Goal: Task Accomplishment & Management: Manage account settings

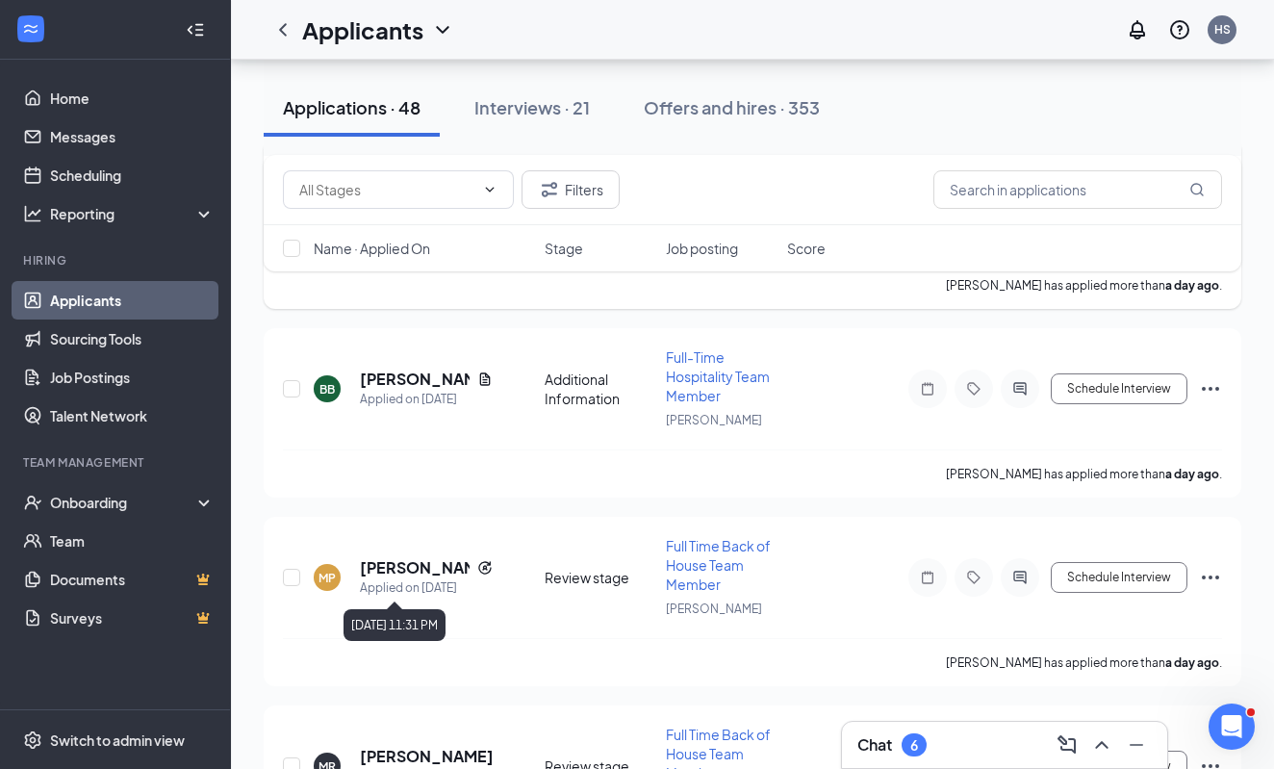
scroll to position [3573, 0]
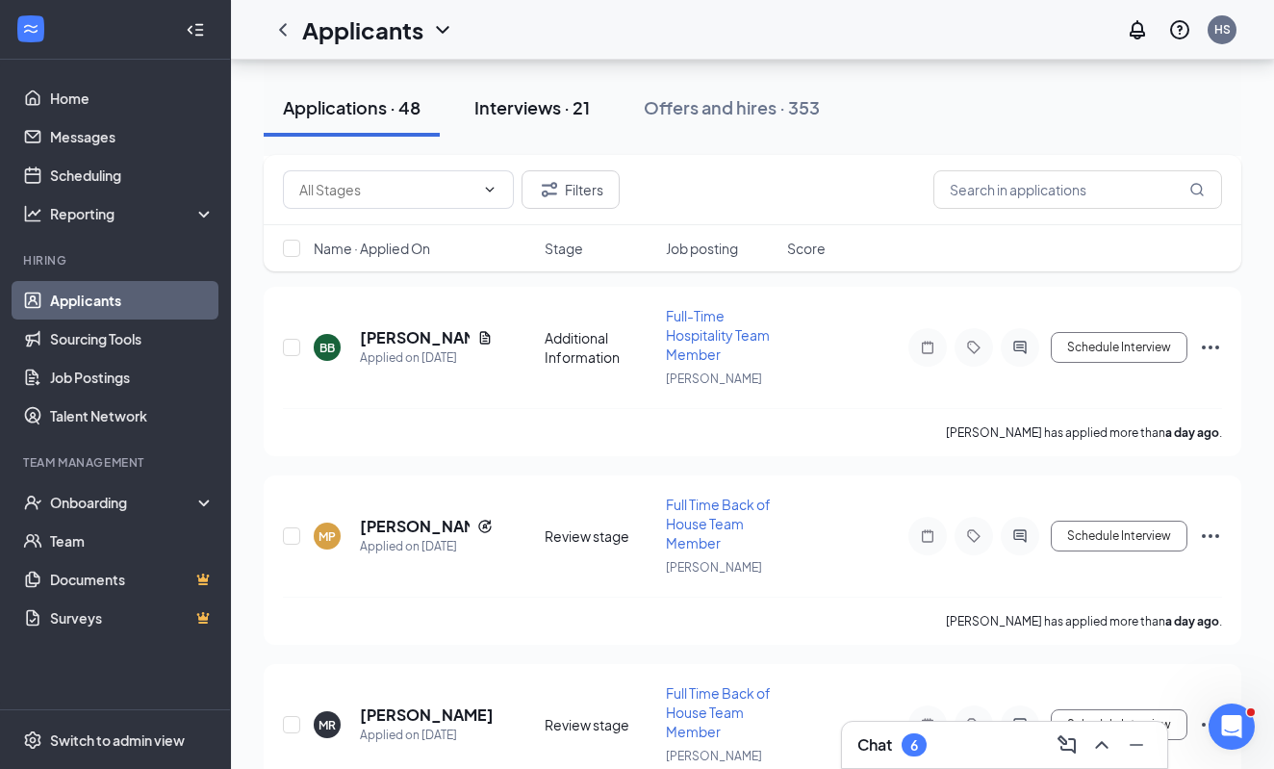
click at [551, 124] on button "Interviews · 21" at bounding box center [532, 108] width 154 height 58
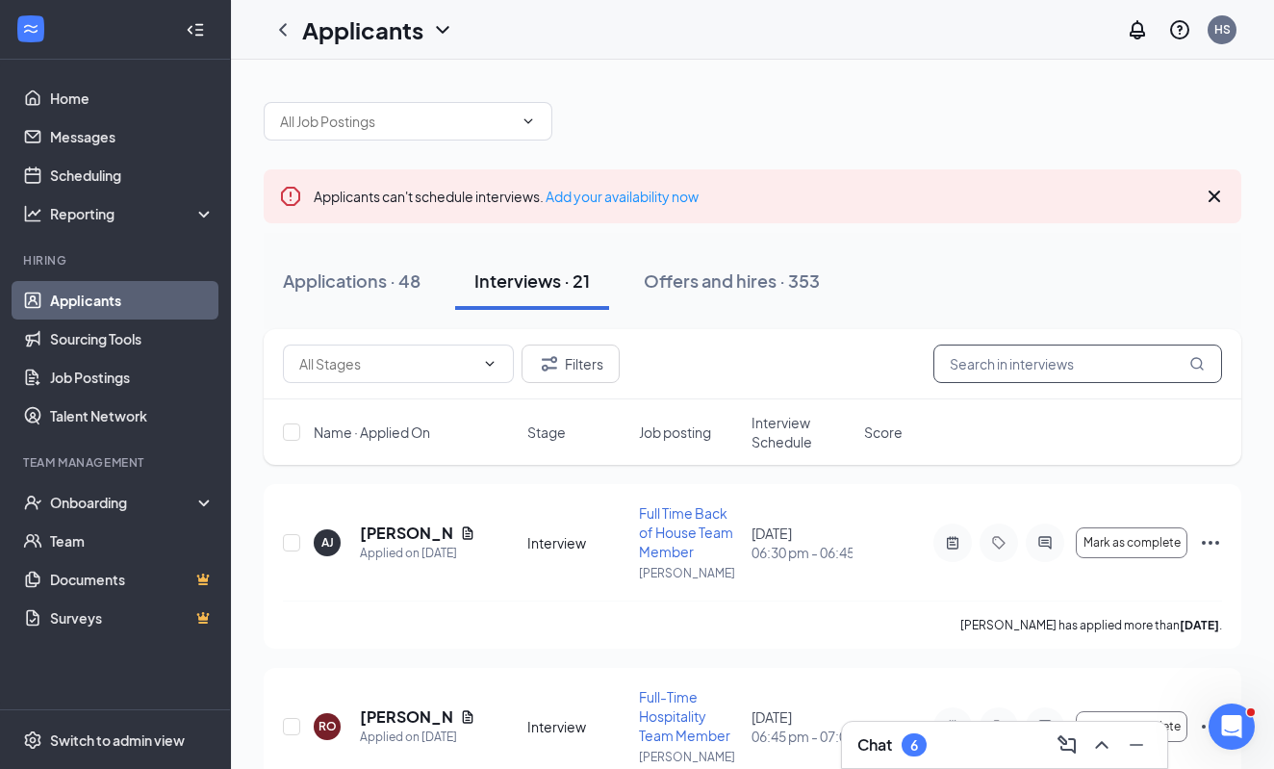
click at [959, 357] on input "text" at bounding box center [1077, 364] width 289 height 38
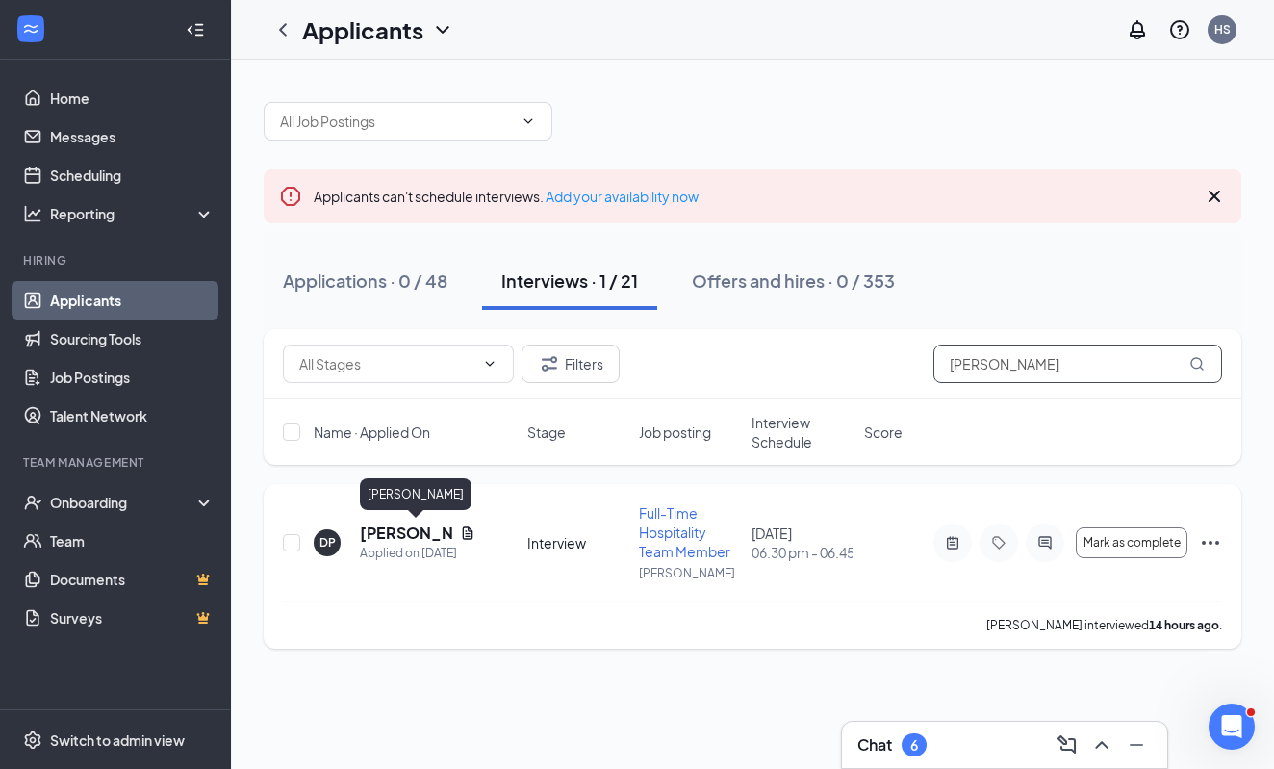
type input "[PERSON_NAME]"
click at [385, 523] on h5 "[PERSON_NAME]" at bounding box center [406, 533] width 92 height 21
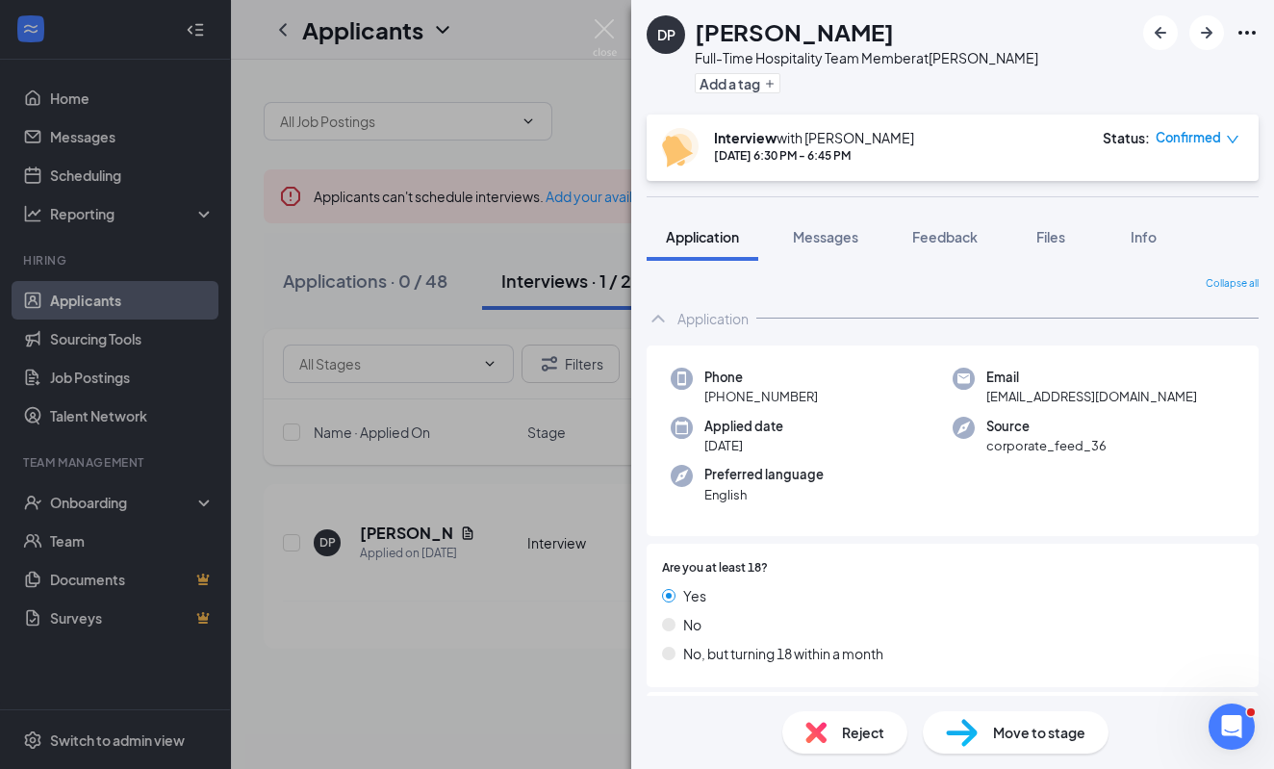
click at [1199, 154] on div "Status : Confirmed" at bounding box center [1171, 147] width 137 height 39
click at [1199, 146] on span "Confirmed" at bounding box center [1188, 137] width 65 height 19
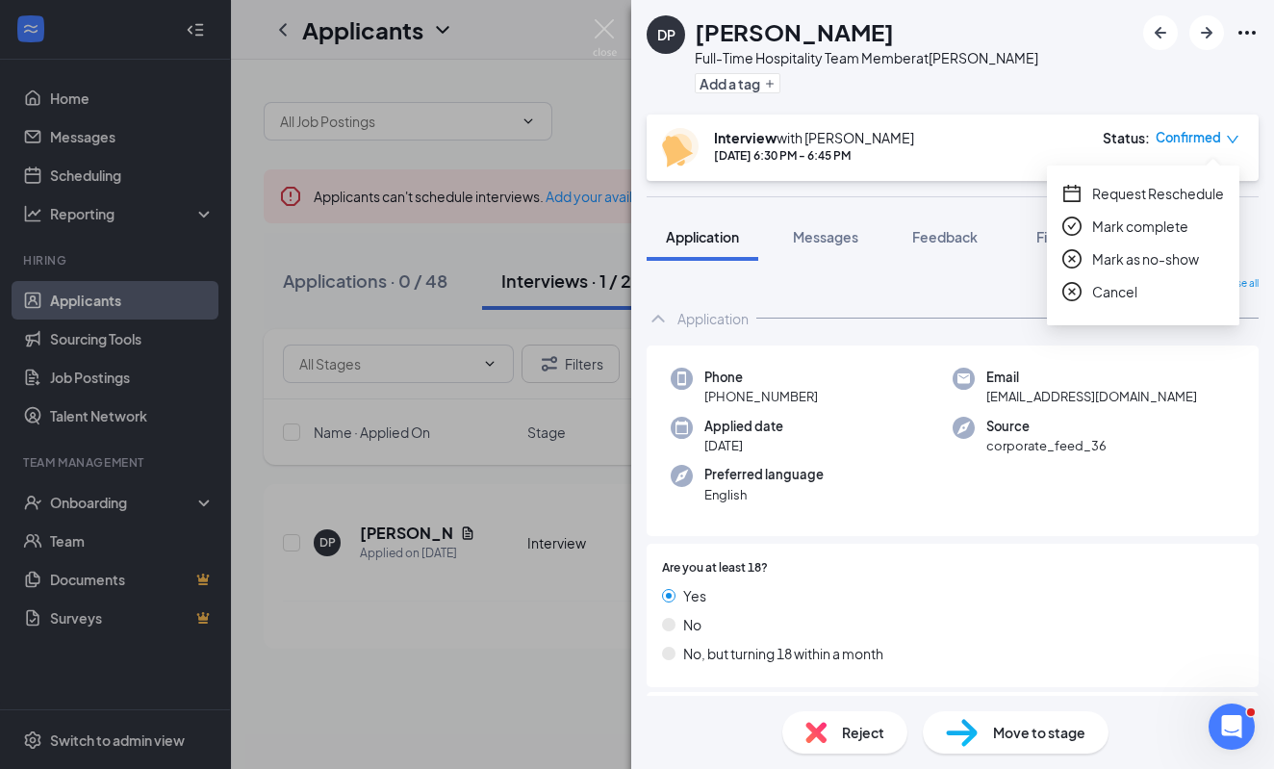
click at [1137, 194] on span "Request Reschedule" at bounding box center [1158, 193] width 132 height 21
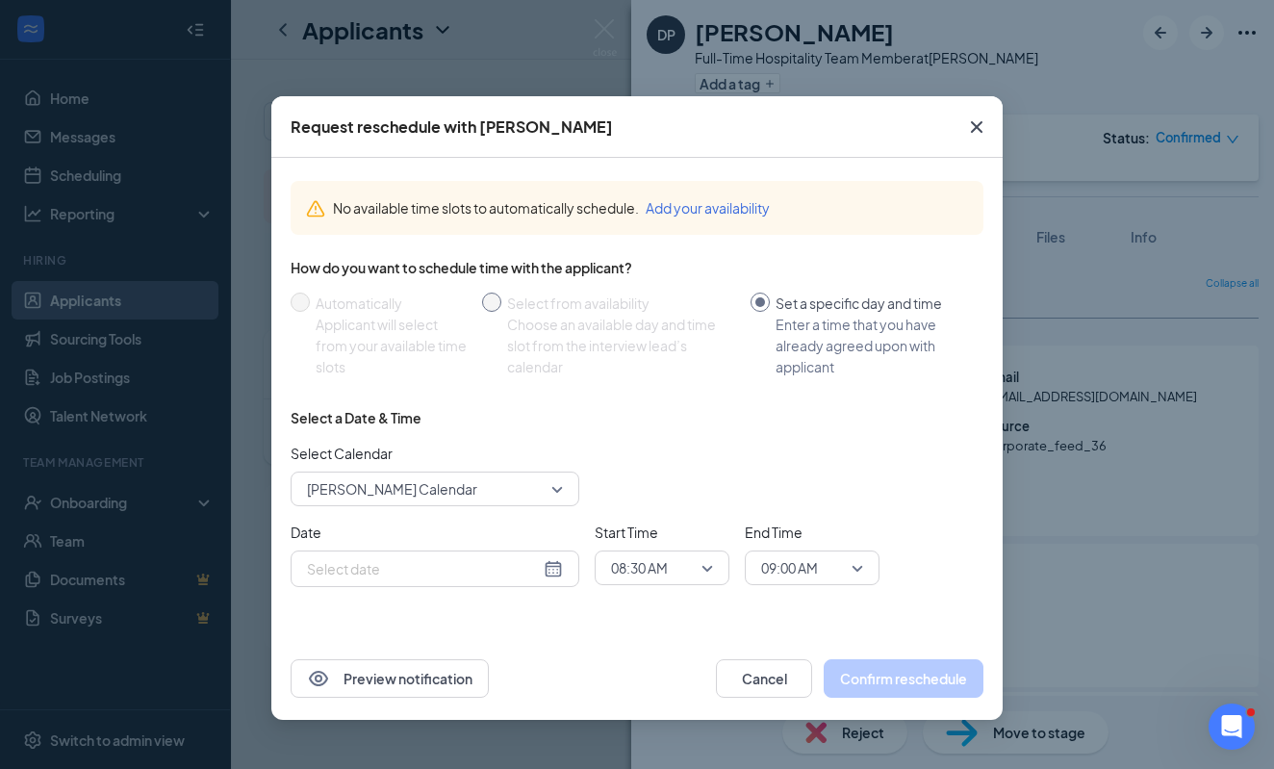
type input "[DATE]"
click at [663, 574] on span "08:30 AM" at bounding box center [639, 567] width 57 height 29
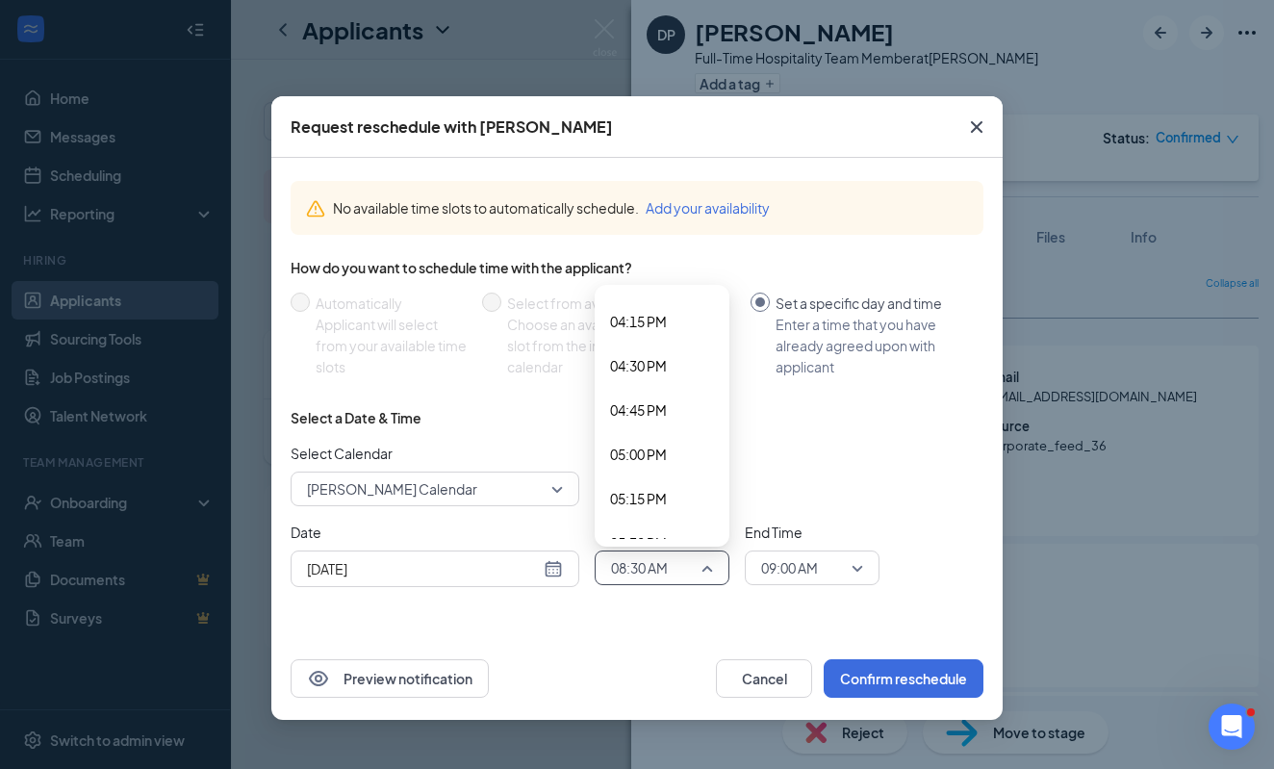
scroll to position [2891, 0]
click at [664, 438] on span "05:00 PM" at bounding box center [638, 435] width 57 height 21
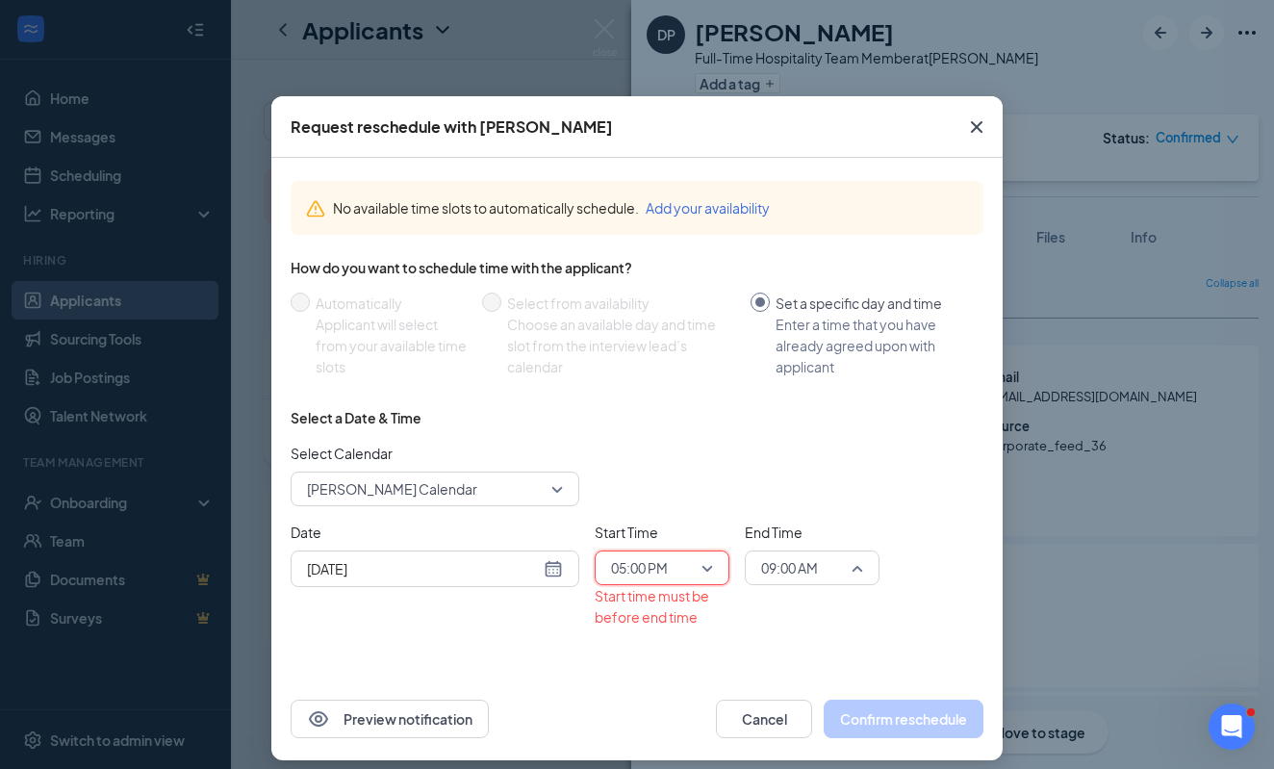
click at [774, 573] on span "09:00 AM" at bounding box center [789, 567] width 57 height 29
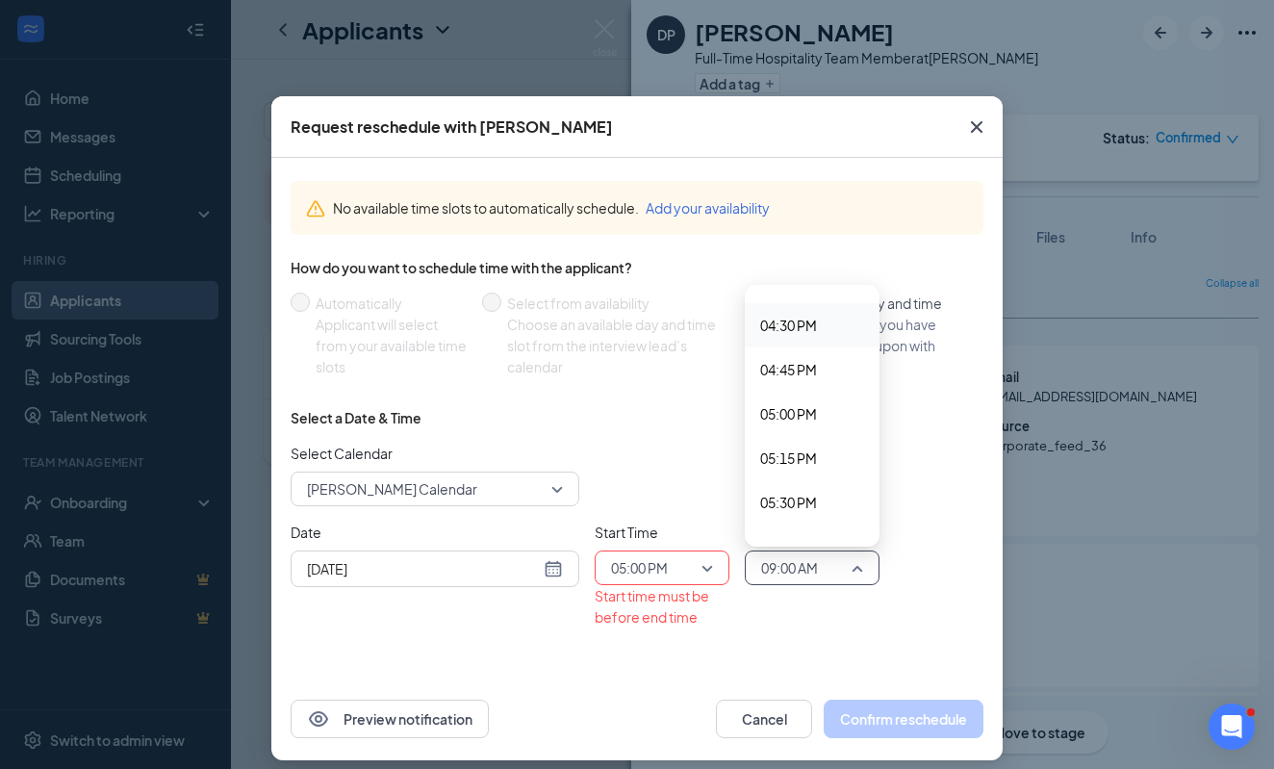
scroll to position [2973, 0]
click at [803, 387] on div "05:15 PM" at bounding box center [812, 398] width 135 height 44
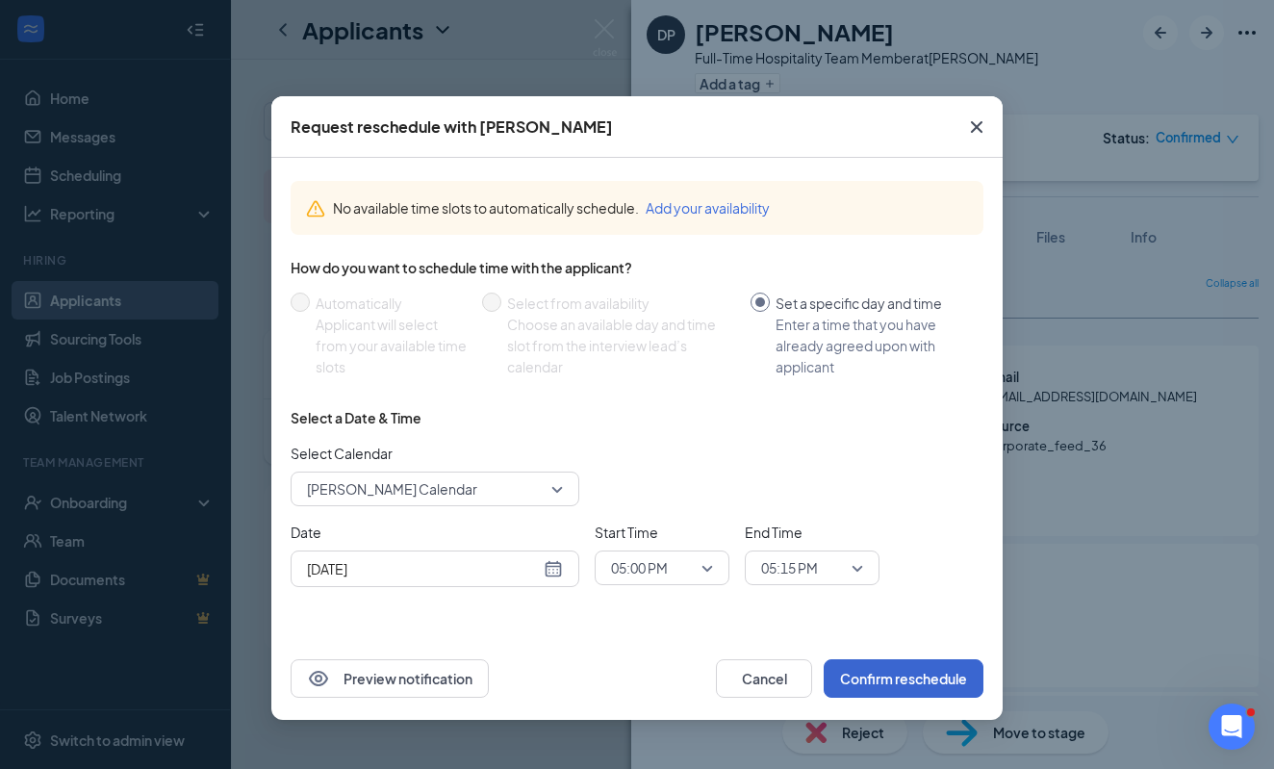
click at [925, 677] on button "Confirm reschedule" at bounding box center [904, 678] width 160 height 38
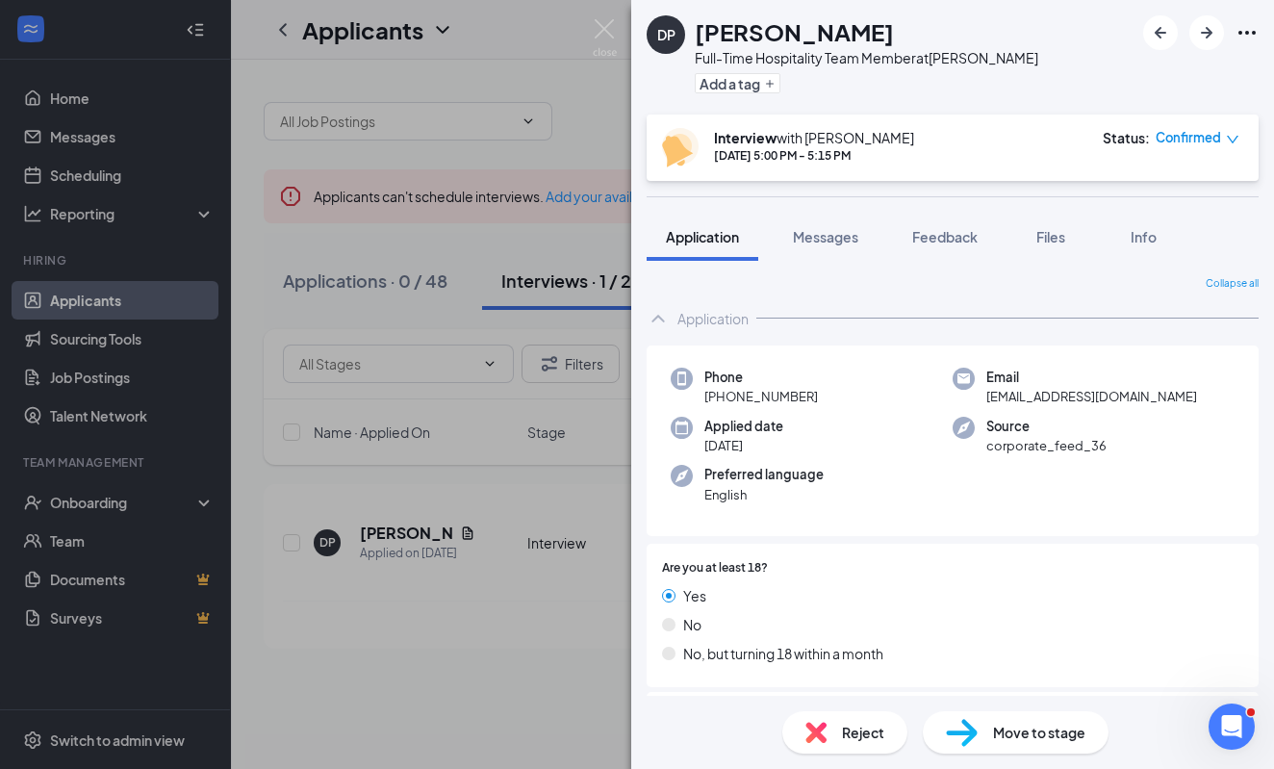
drag, startPoint x: 562, startPoint y: 680, endPoint x: 563, endPoint y: 671, distance: 9.7
click at [562, 680] on div "DP [PERSON_NAME] Full-Time Hospitality Team Member at [GEOGRAPHIC_DATA] Add a t…" at bounding box center [637, 384] width 1274 height 769
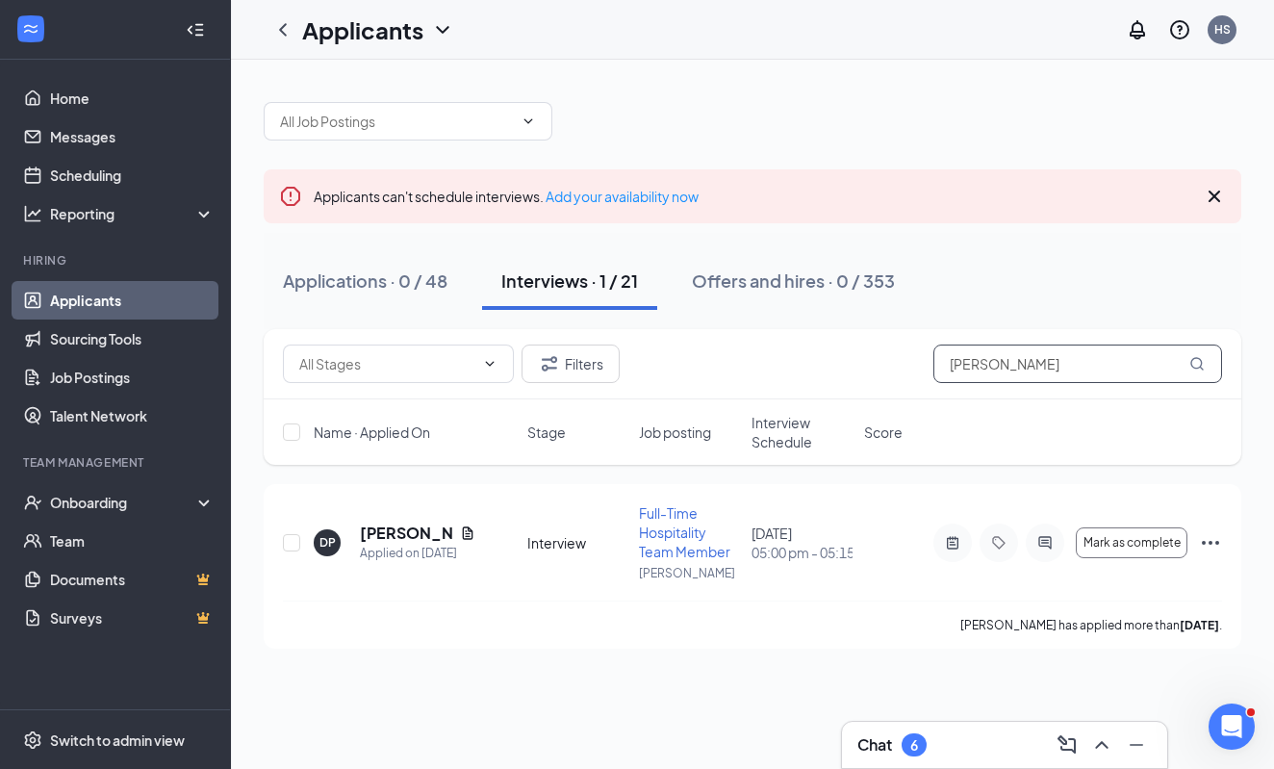
drag, startPoint x: 1021, startPoint y: 369, endPoint x: 867, endPoint y: 359, distance: 154.3
click at [867, 359] on div "Filters [PERSON_NAME]" at bounding box center [752, 364] width 939 height 38
type input "[PERSON_NAME]"
click at [423, 524] on h5 "[PERSON_NAME]" at bounding box center [406, 533] width 92 height 21
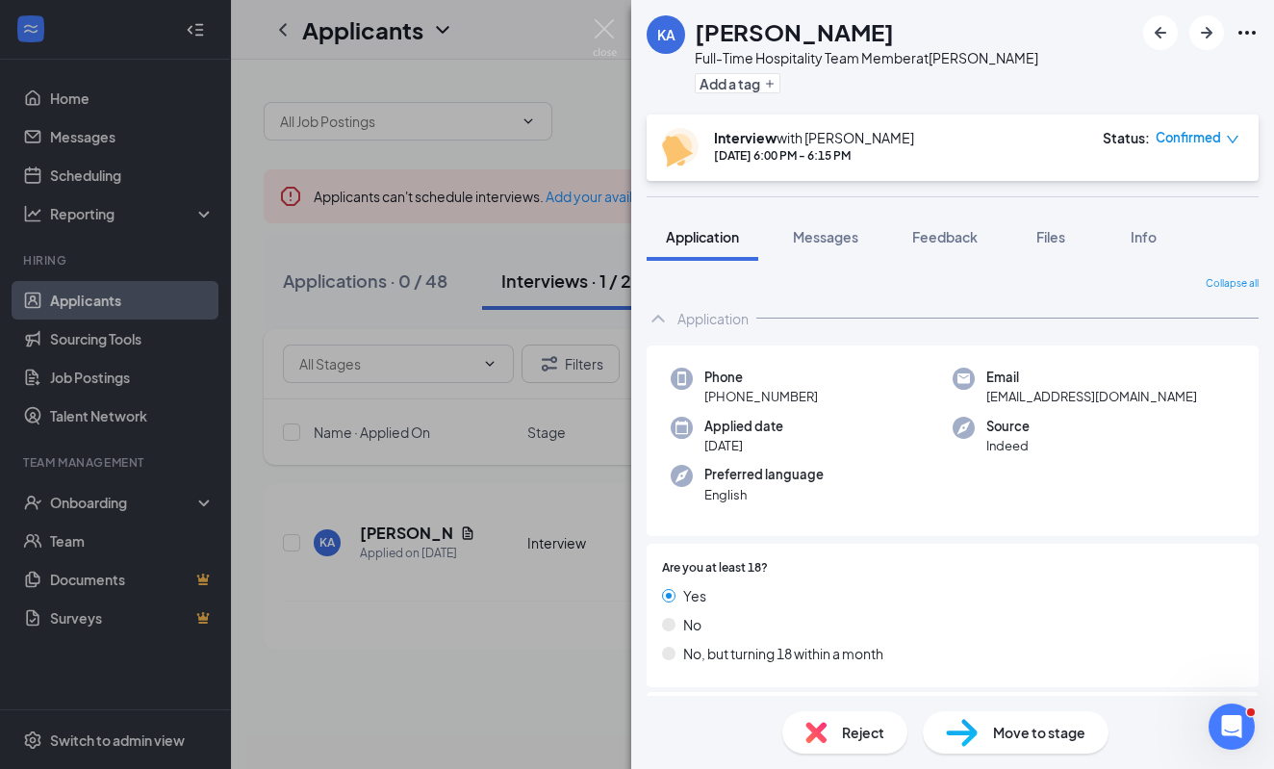
click at [1213, 144] on span "Confirmed" at bounding box center [1188, 137] width 65 height 19
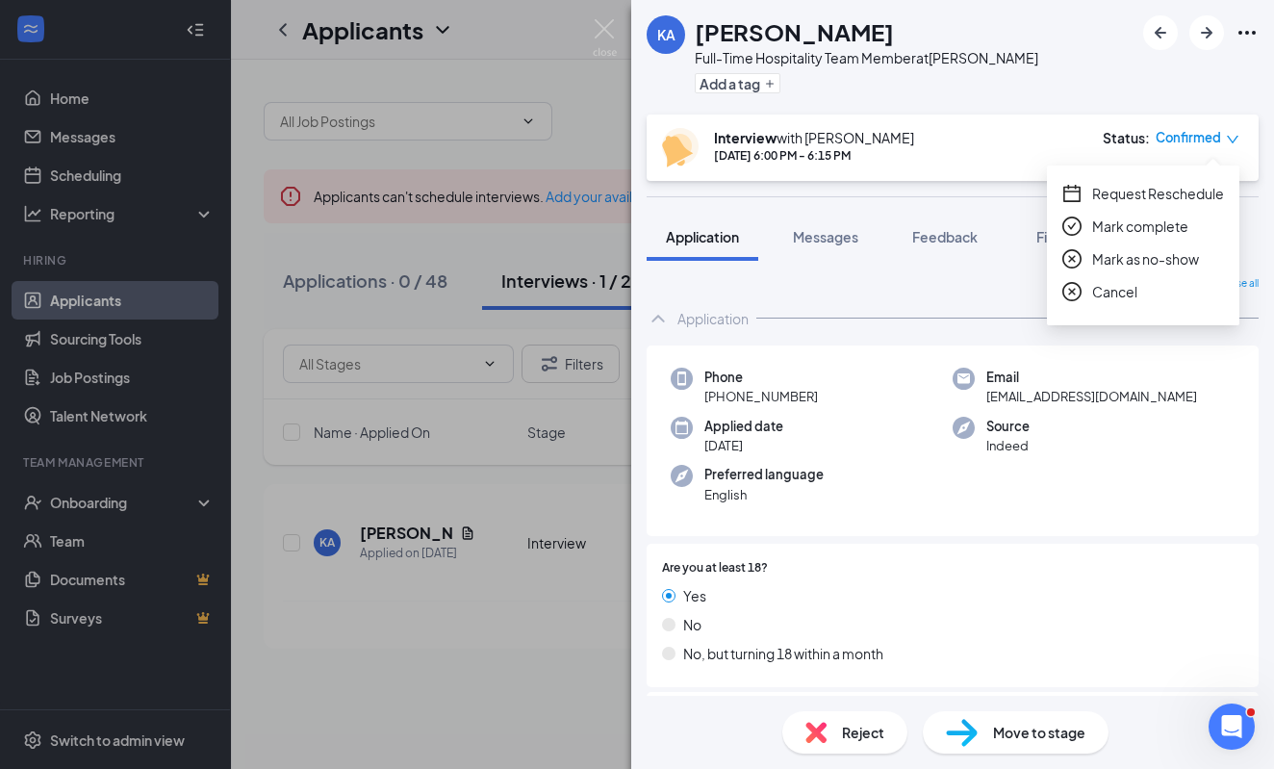
click at [1134, 194] on span "Request Reschedule" at bounding box center [1158, 193] width 132 height 21
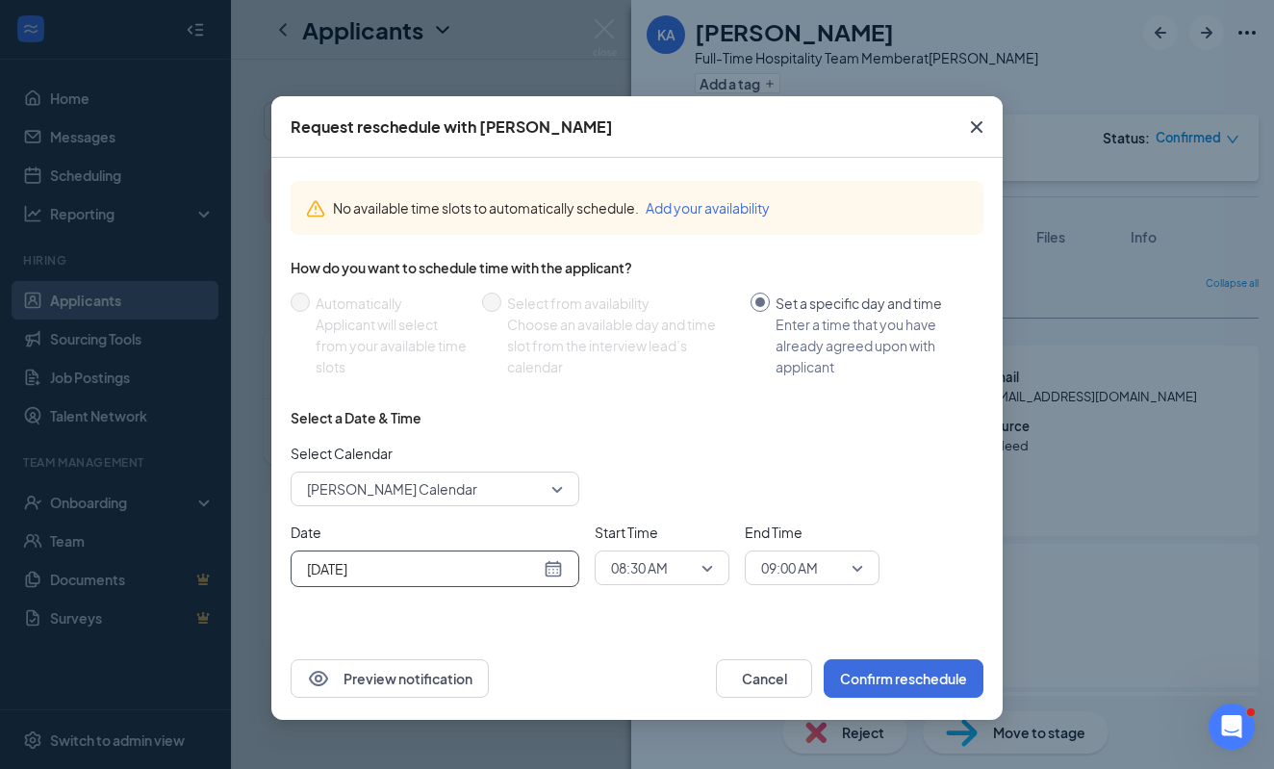
click at [472, 564] on input "[DATE]" at bounding box center [423, 568] width 233 height 21
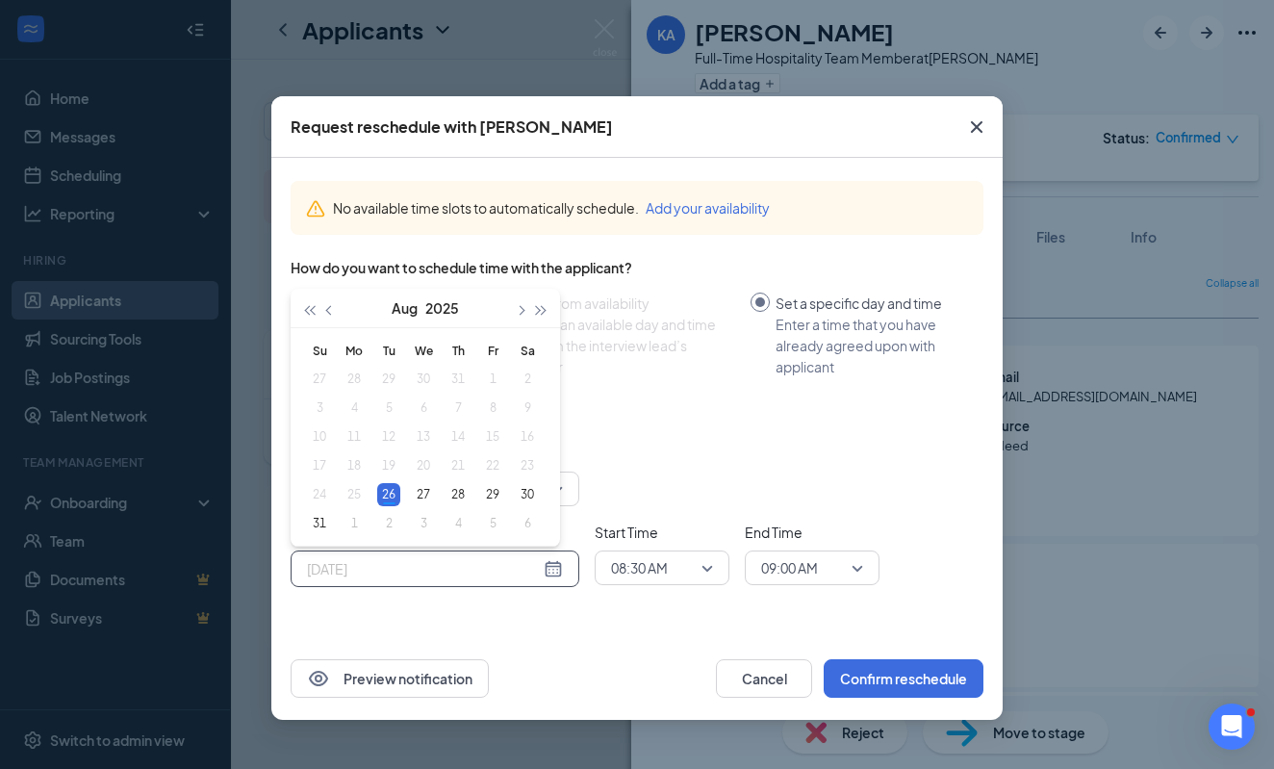
type input "[DATE]"
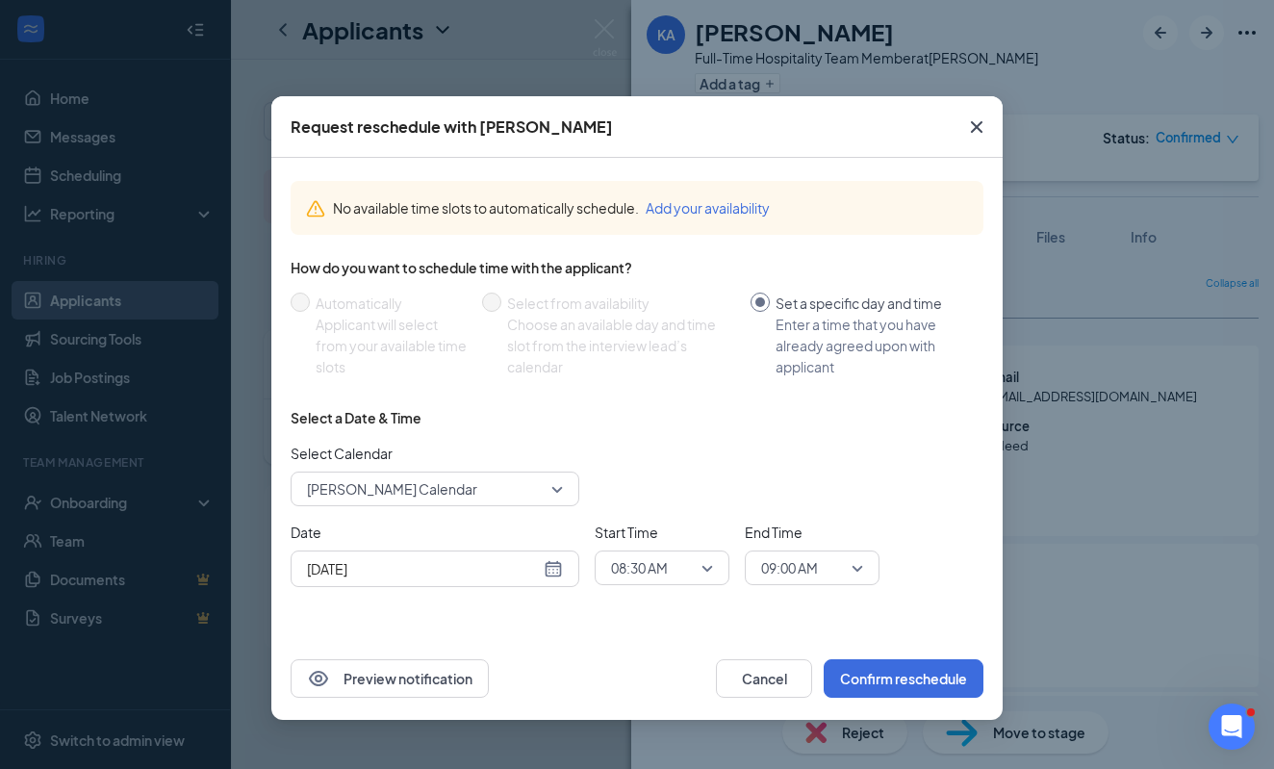
click at [666, 527] on span "Start Time" at bounding box center [662, 532] width 135 height 21
click at [666, 598] on div "Select a Date & Time Select Calendar [PERSON_NAME] Calendar Date [DATE] [DATE] …" at bounding box center [637, 505] width 693 height 194
click at [658, 569] on span "08:30 AM" at bounding box center [639, 567] width 57 height 29
click at [648, 485] on span "05:15 PM" at bounding box center [638, 487] width 57 height 21
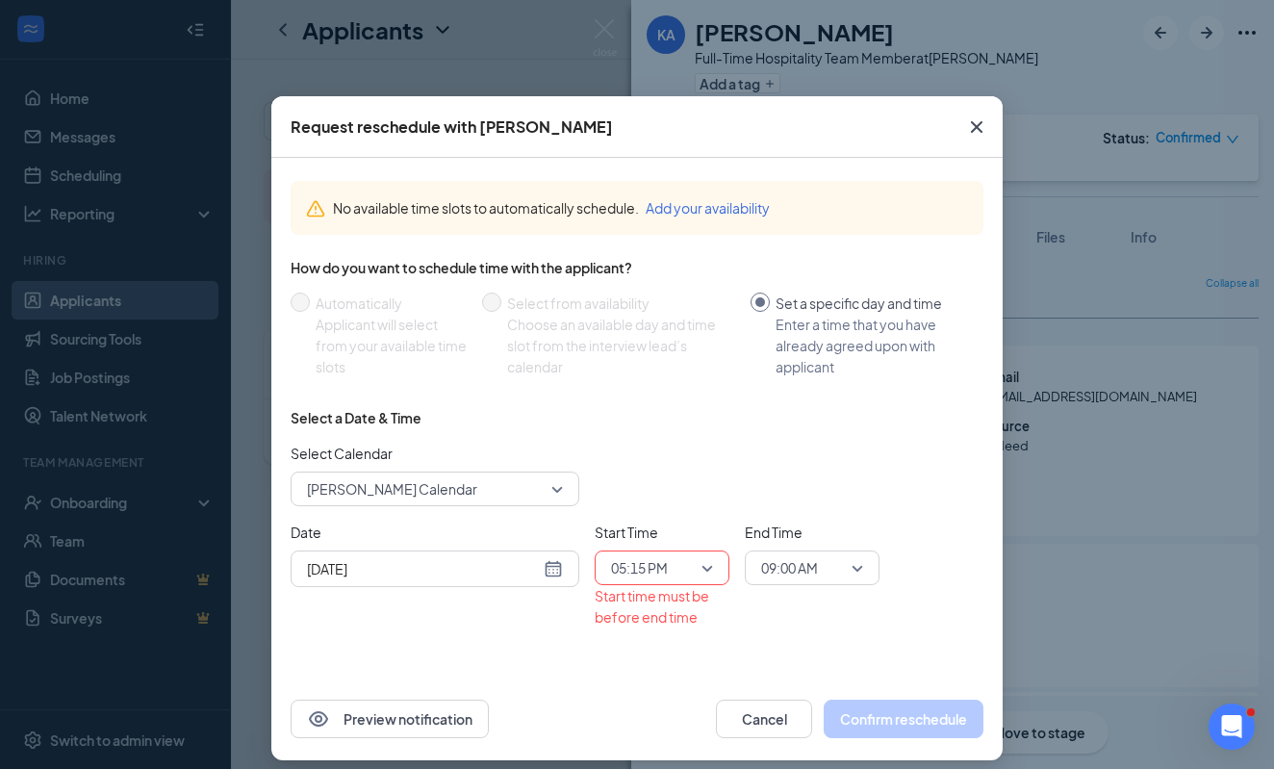
click at [799, 605] on div "End Time 09:00 AM" at bounding box center [812, 575] width 135 height 106
click at [799, 575] on span "09:00 AM" at bounding box center [789, 567] width 57 height 29
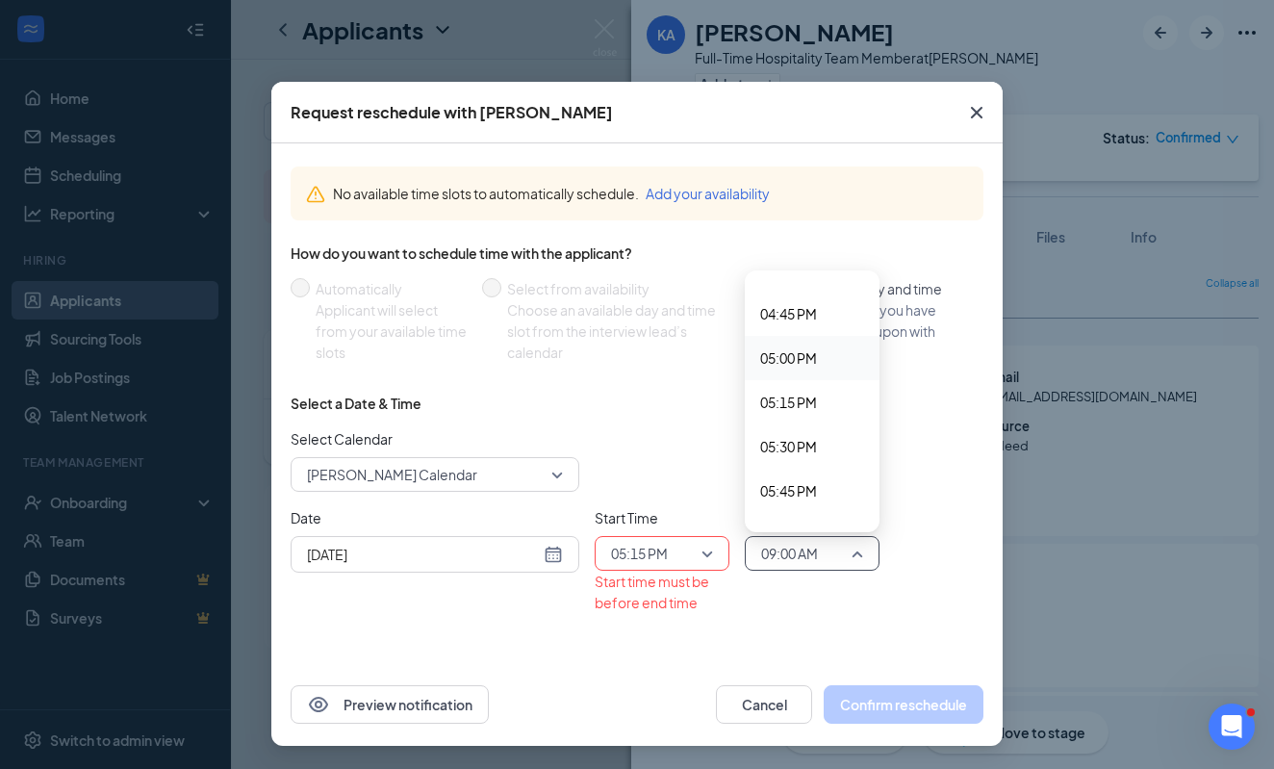
scroll to position [2969, 0]
click at [810, 433] on span "05:30 PM" at bounding box center [788, 431] width 57 height 21
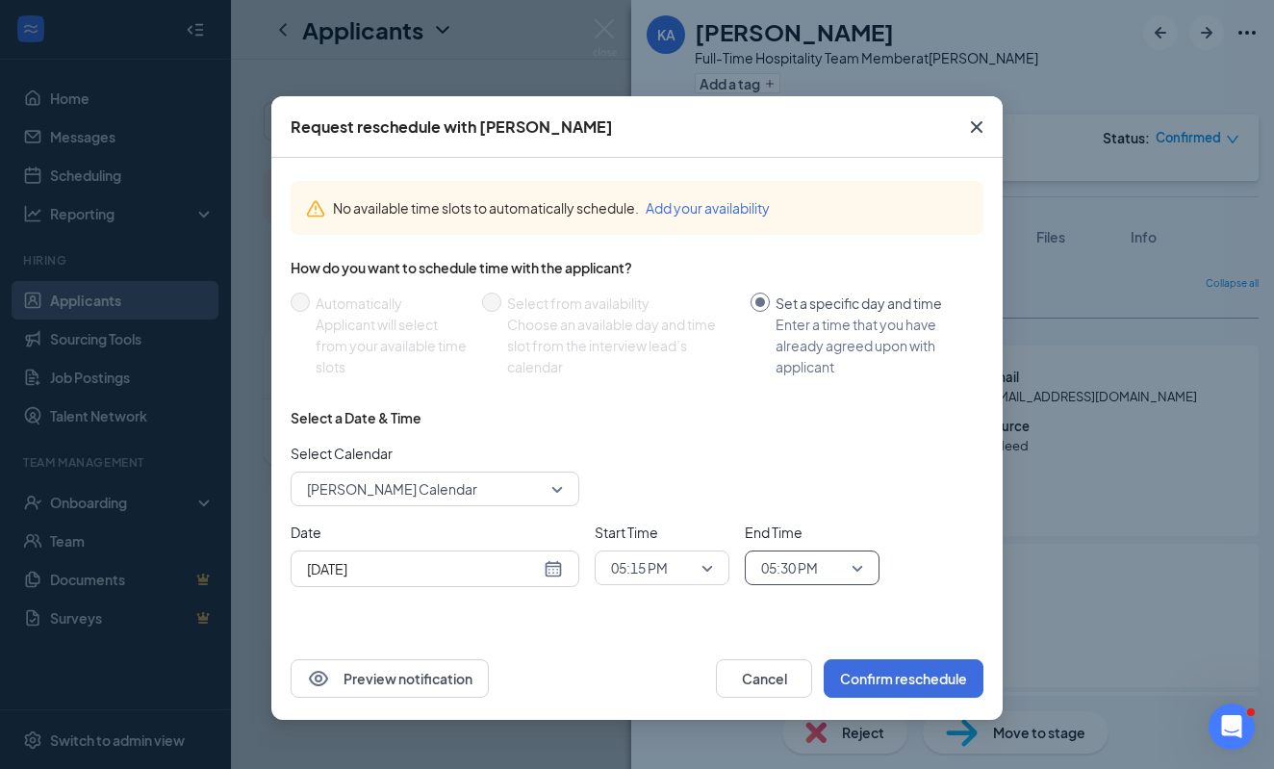
scroll to position [0, 0]
click at [886, 688] on button "Confirm reschedule" at bounding box center [904, 678] width 160 height 38
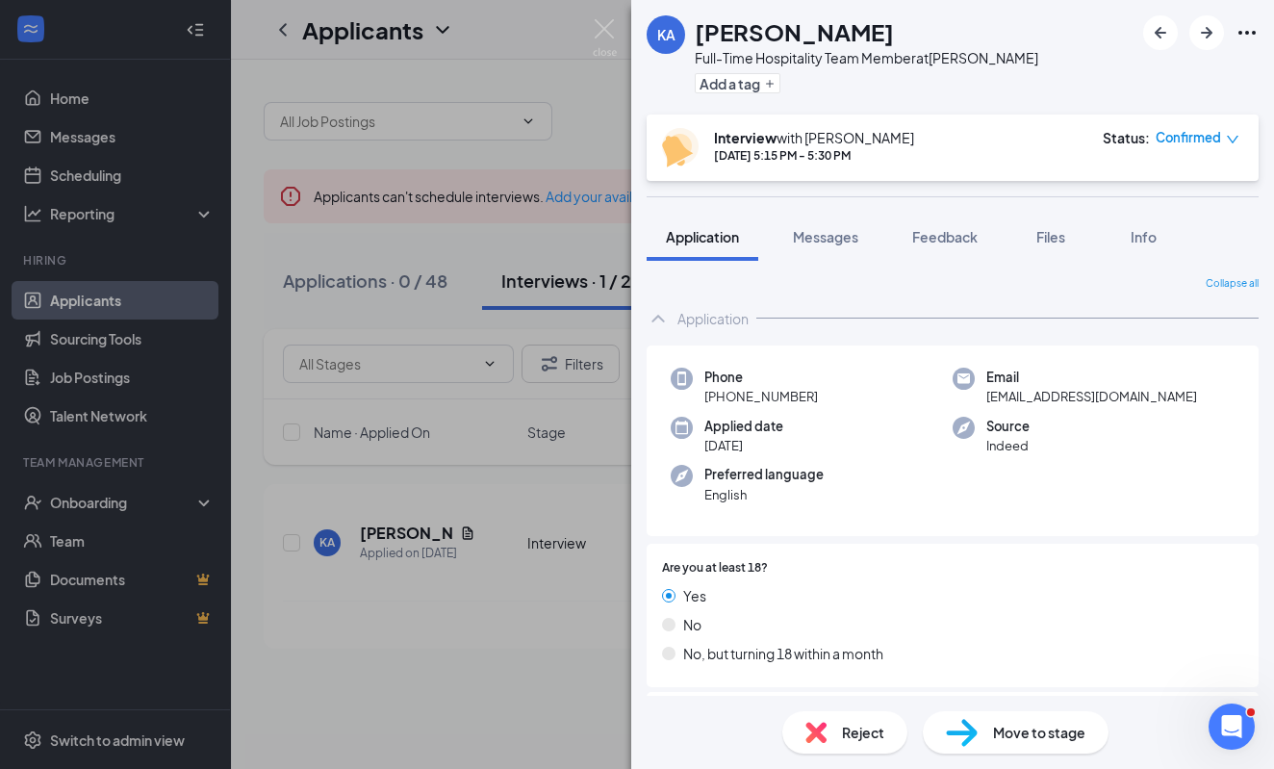
click at [477, 662] on div "KA [PERSON_NAME] Full-Time Hospitality Team Member at [PERSON_NAME] Add a tag I…" at bounding box center [637, 384] width 1274 height 769
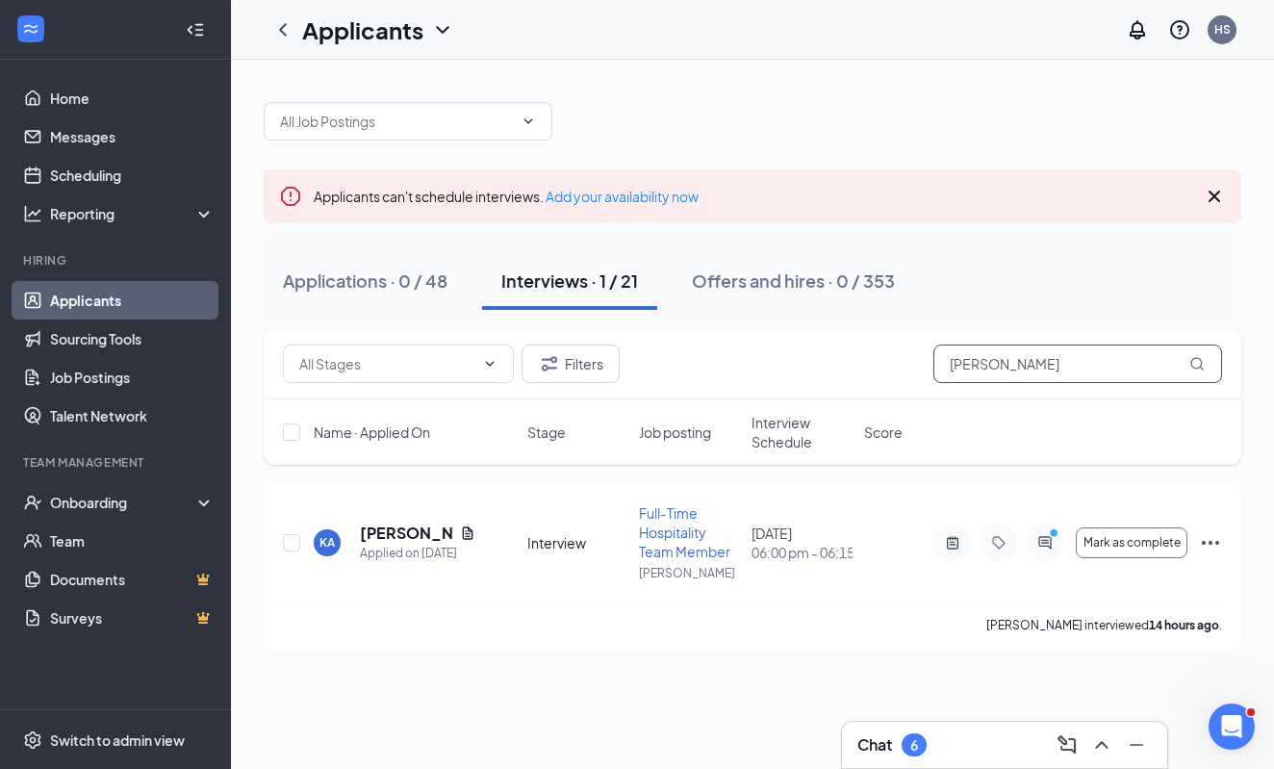
drag, startPoint x: 971, startPoint y: 356, endPoint x: 879, endPoint y: 346, distance: 92.9
click at [886, 350] on div "Filters [PERSON_NAME]" at bounding box center [752, 364] width 939 height 38
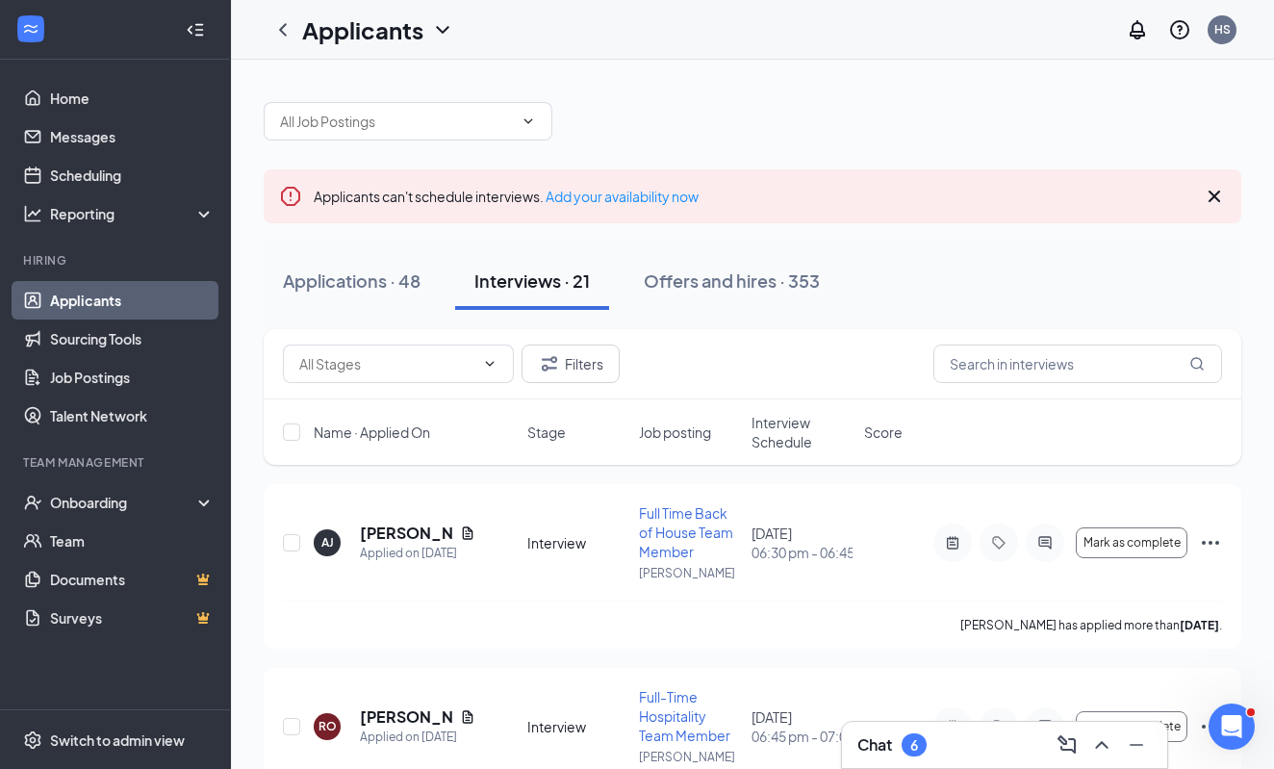
click at [786, 436] on span "Interview Schedule" at bounding box center [802, 432] width 101 height 38
click at [788, 450] on span "Interview Schedule" at bounding box center [791, 432] width 78 height 38
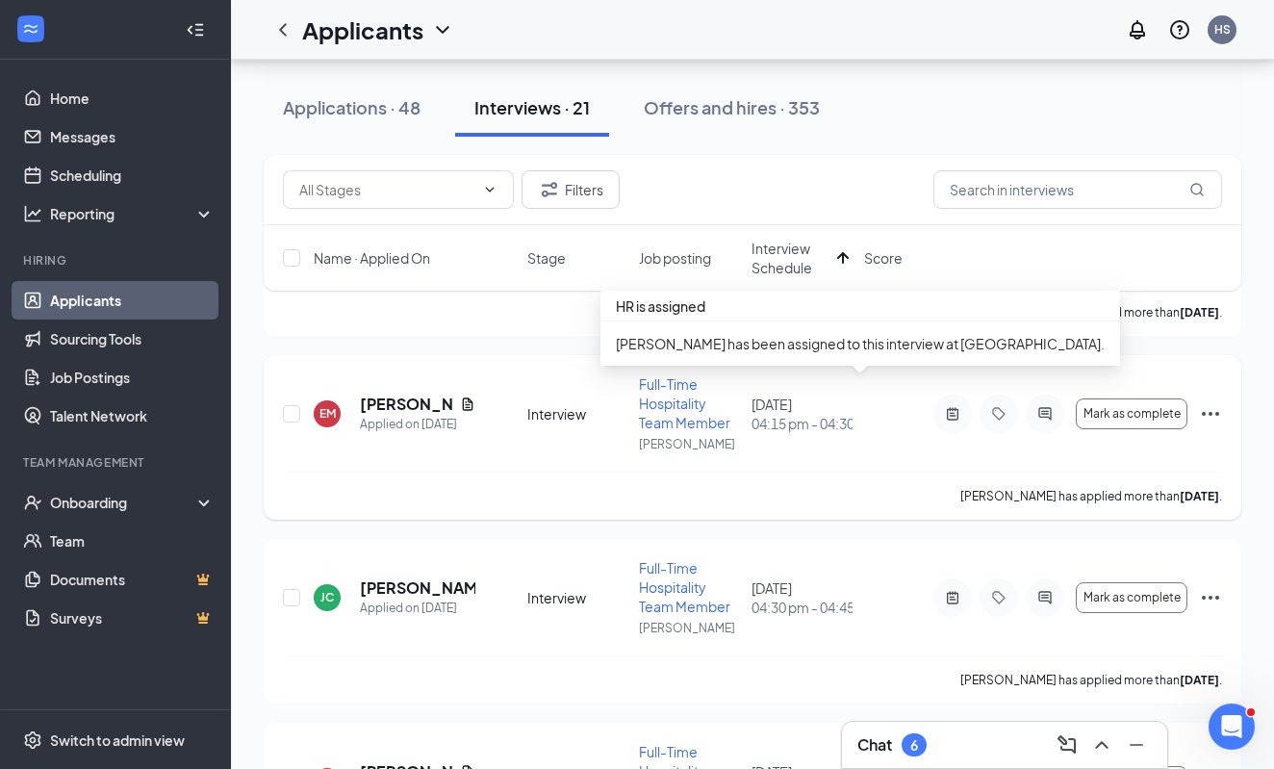
scroll to position [2395, 0]
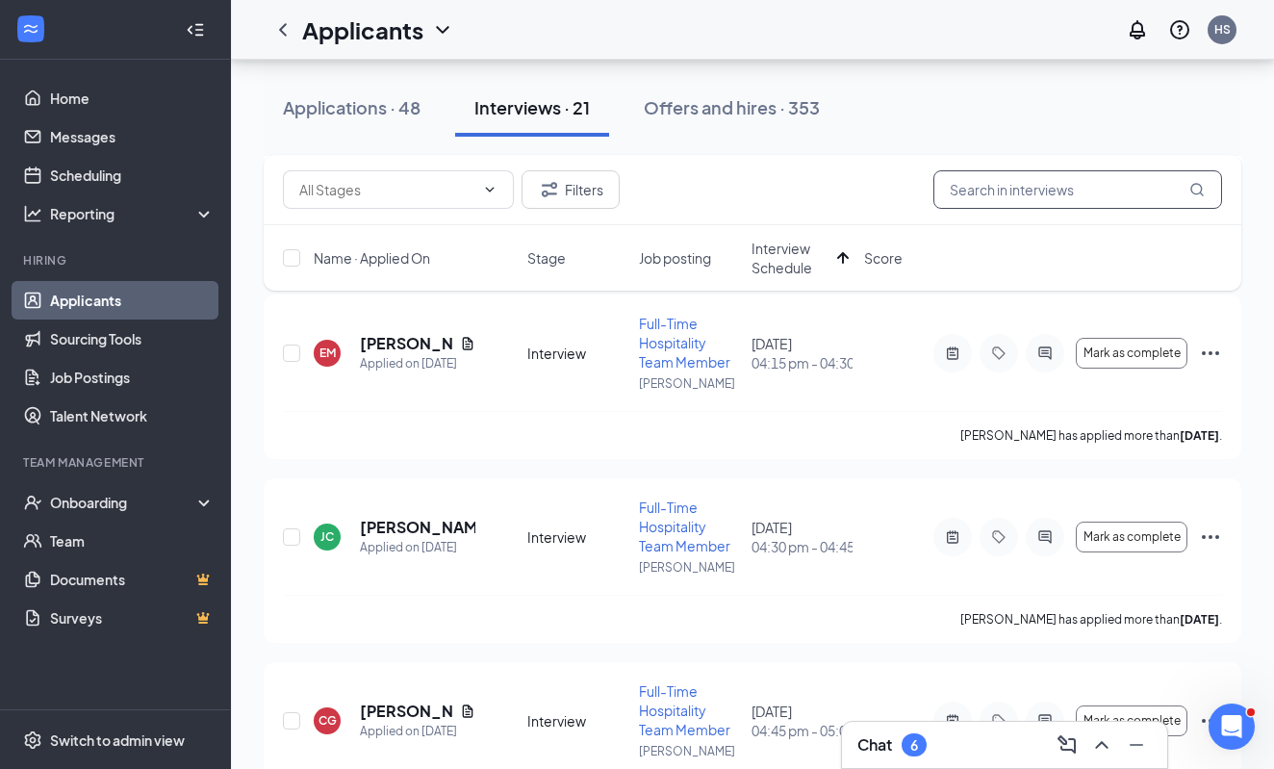
click at [996, 200] on input "text" at bounding box center [1077, 189] width 289 height 38
type input "[PERSON_NAME]"
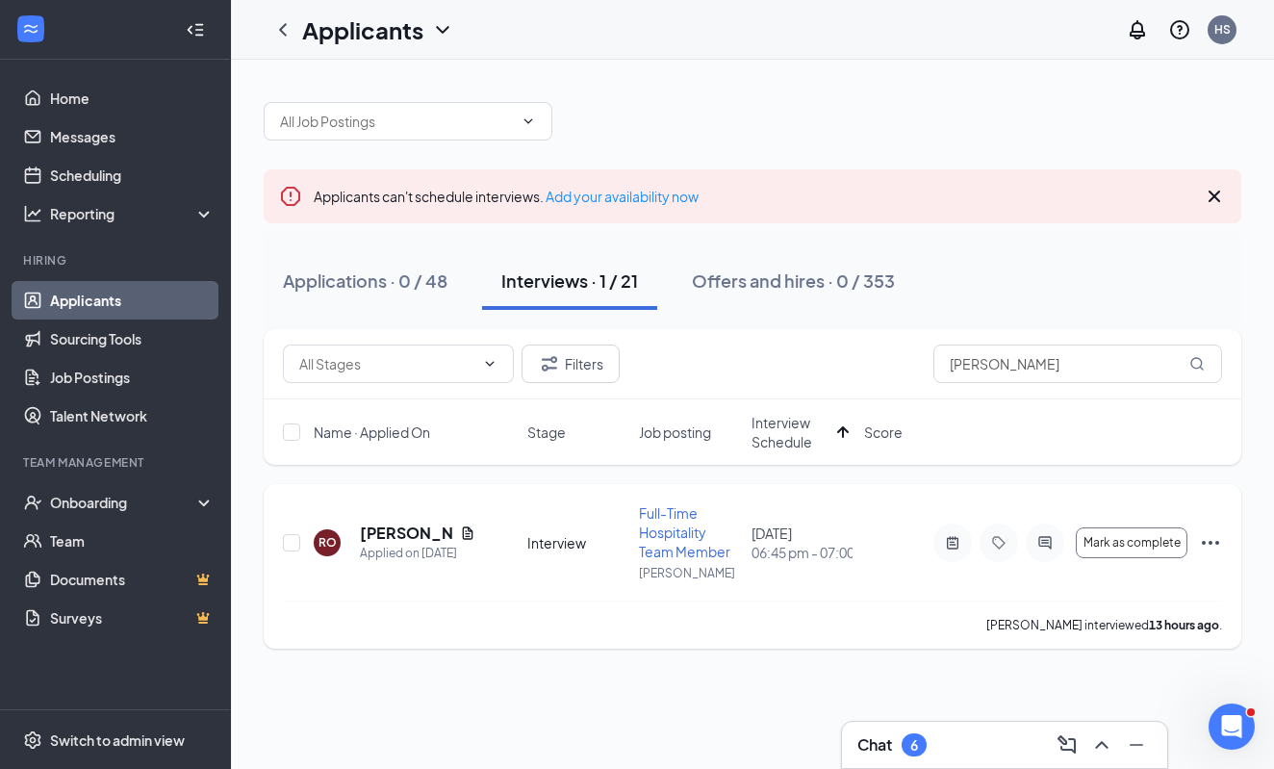
click at [380, 523] on h5 "[PERSON_NAME]" at bounding box center [406, 533] width 92 height 21
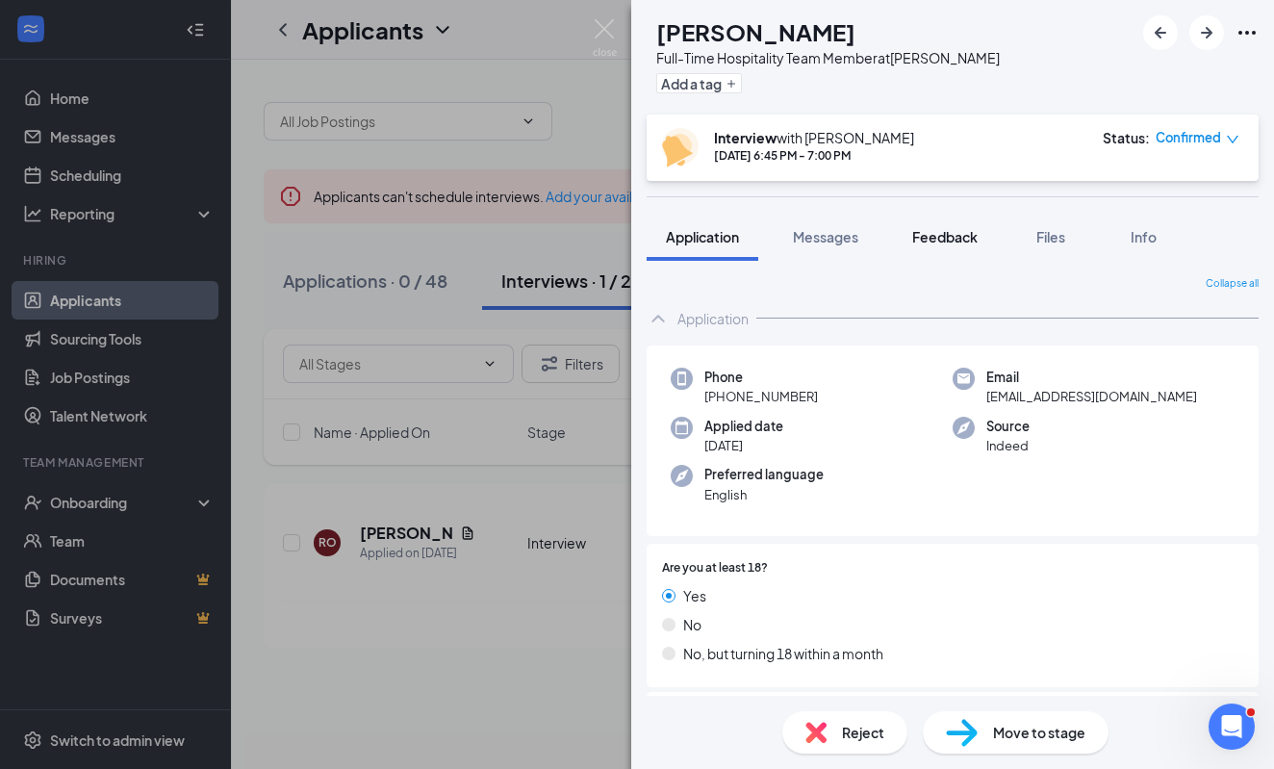
click at [957, 243] on span "Feedback" at bounding box center [944, 236] width 65 height 17
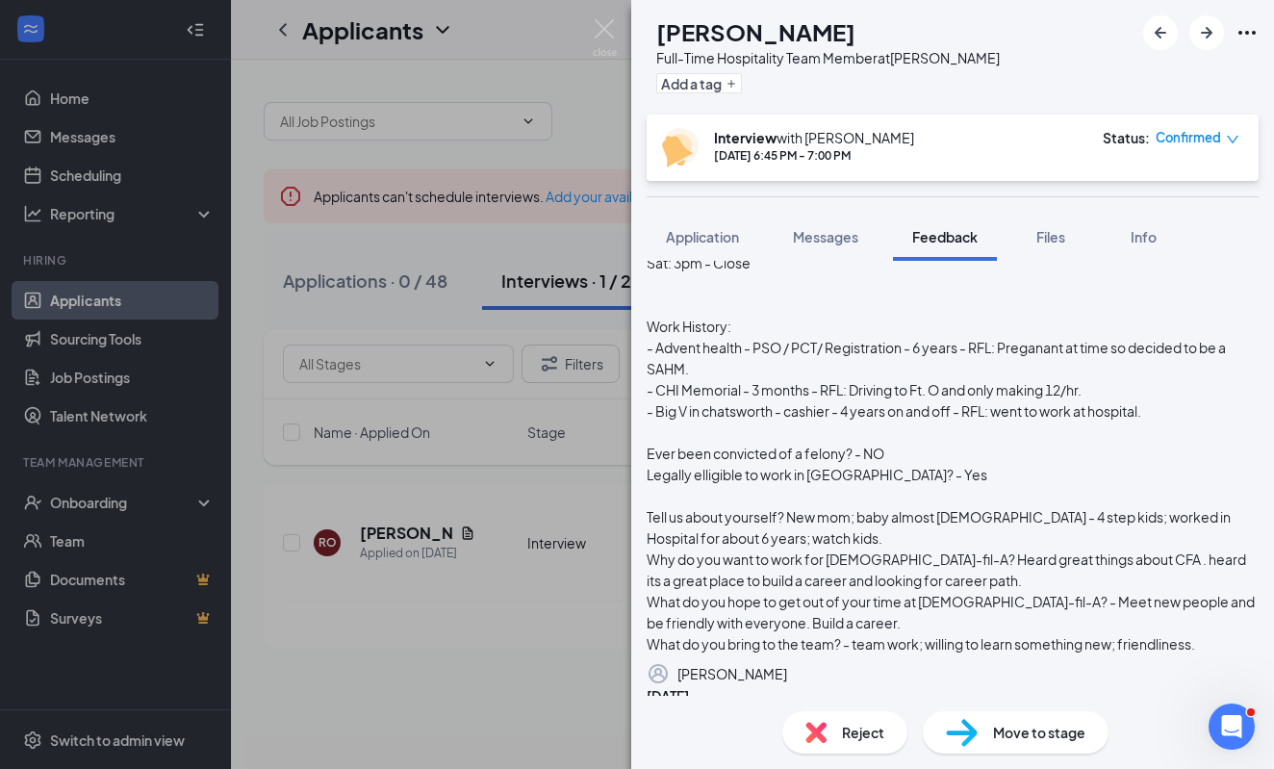
scroll to position [34, 0]
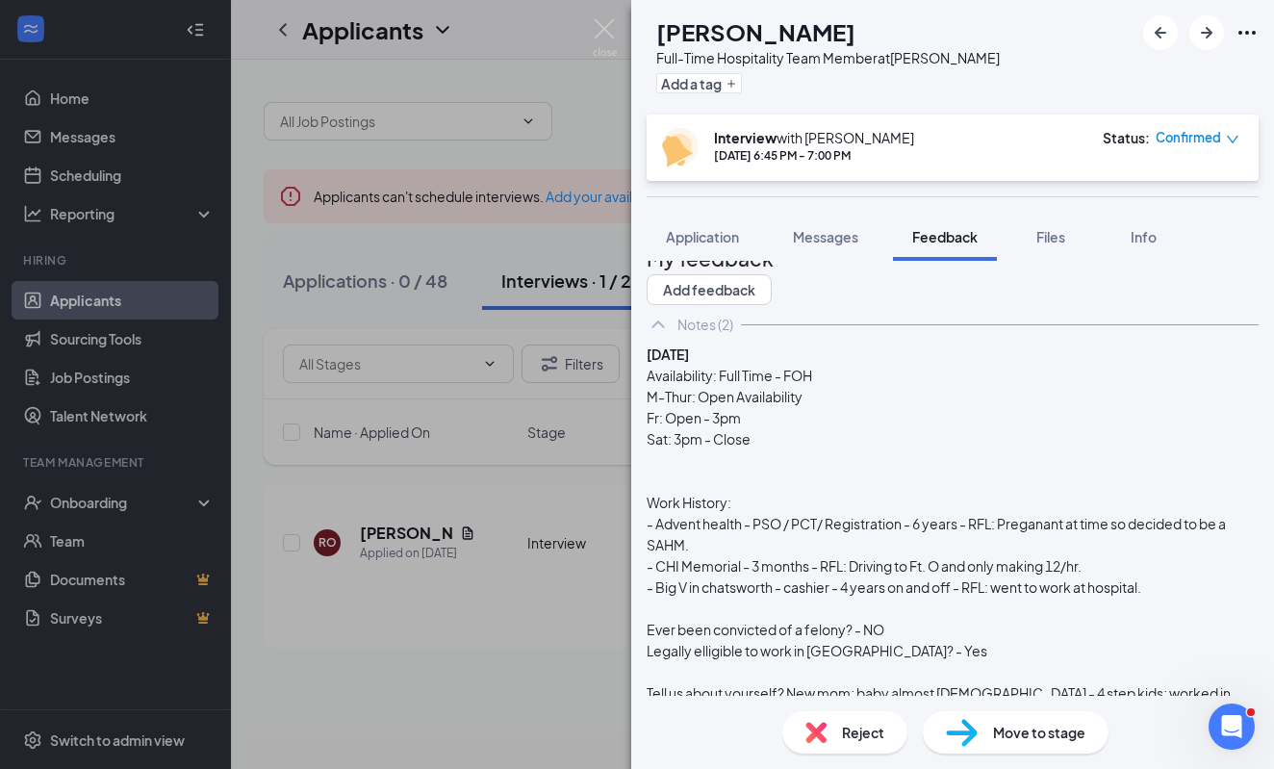
click at [1206, 141] on span "Confirmed" at bounding box center [1188, 137] width 65 height 19
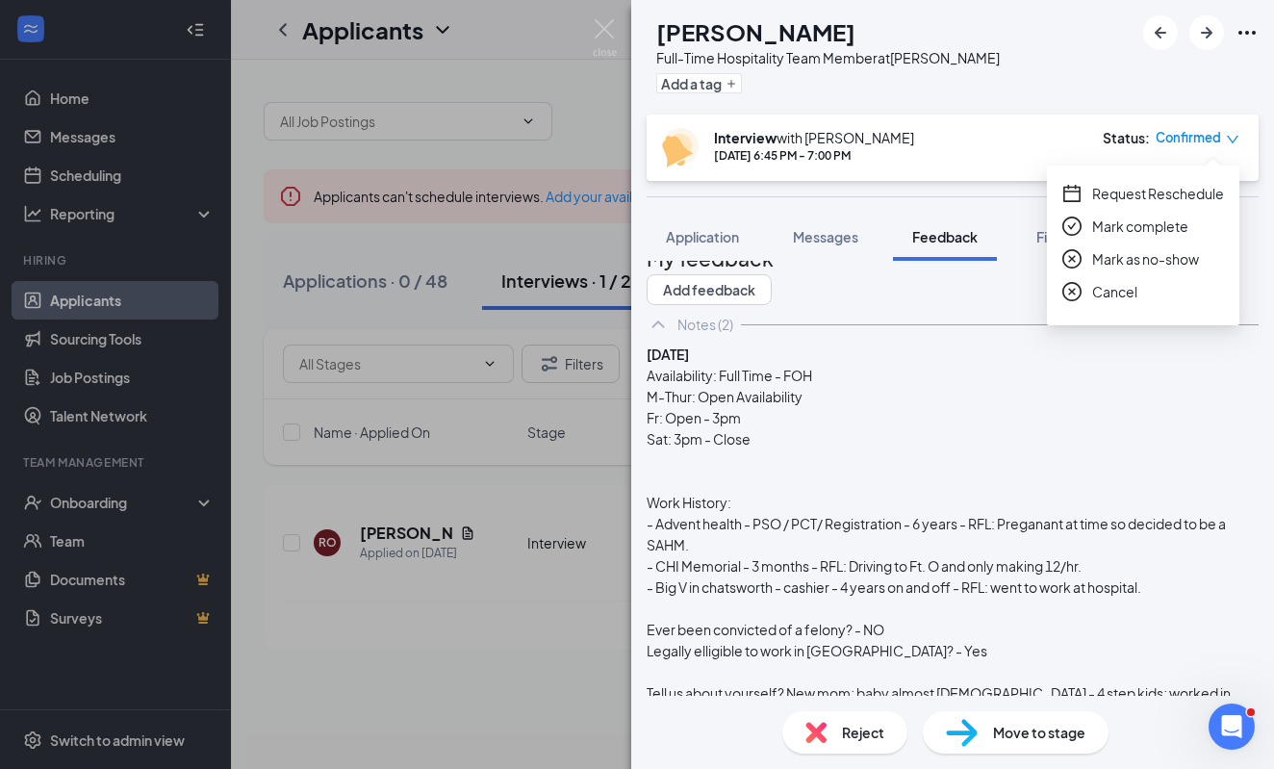
click at [1127, 191] on span "Request Reschedule" at bounding box center [1158, 193] width 132 height 21
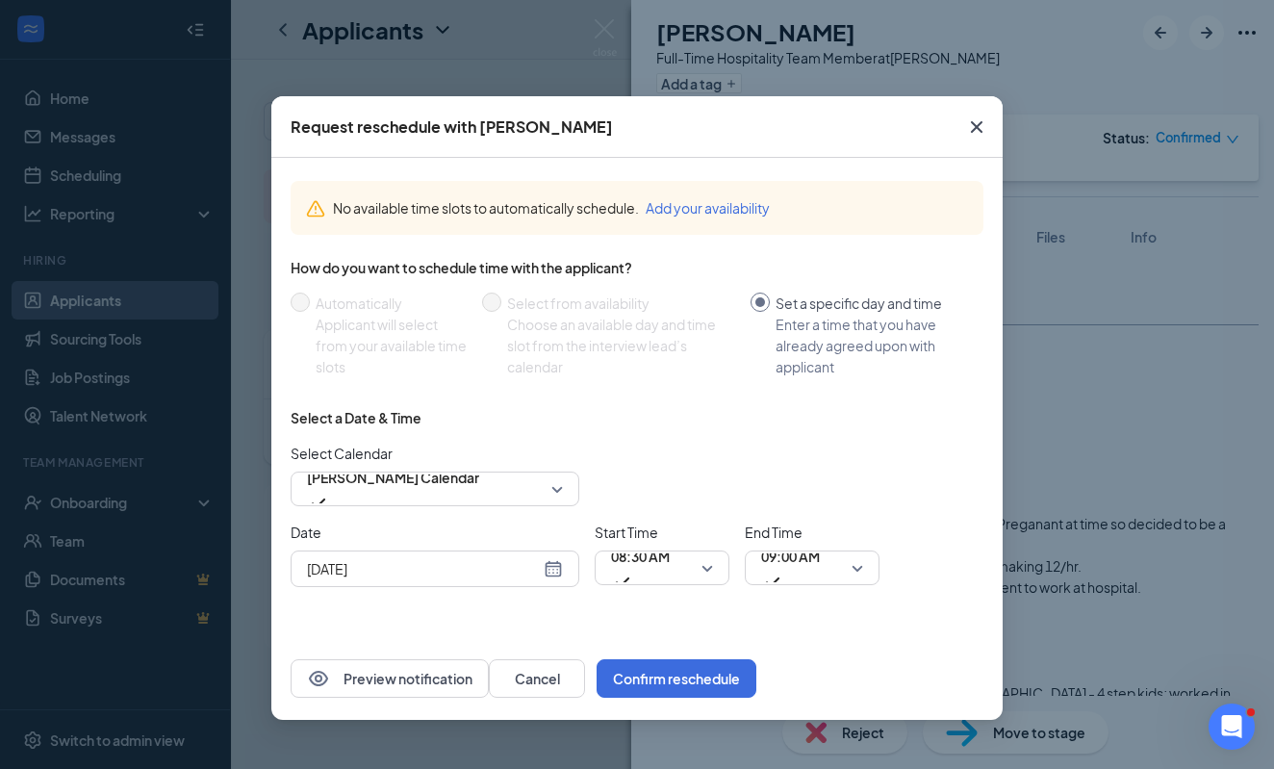
click at [465, 554] on div "[DATE]" at bounding box center [435, 568] width 289 height 37
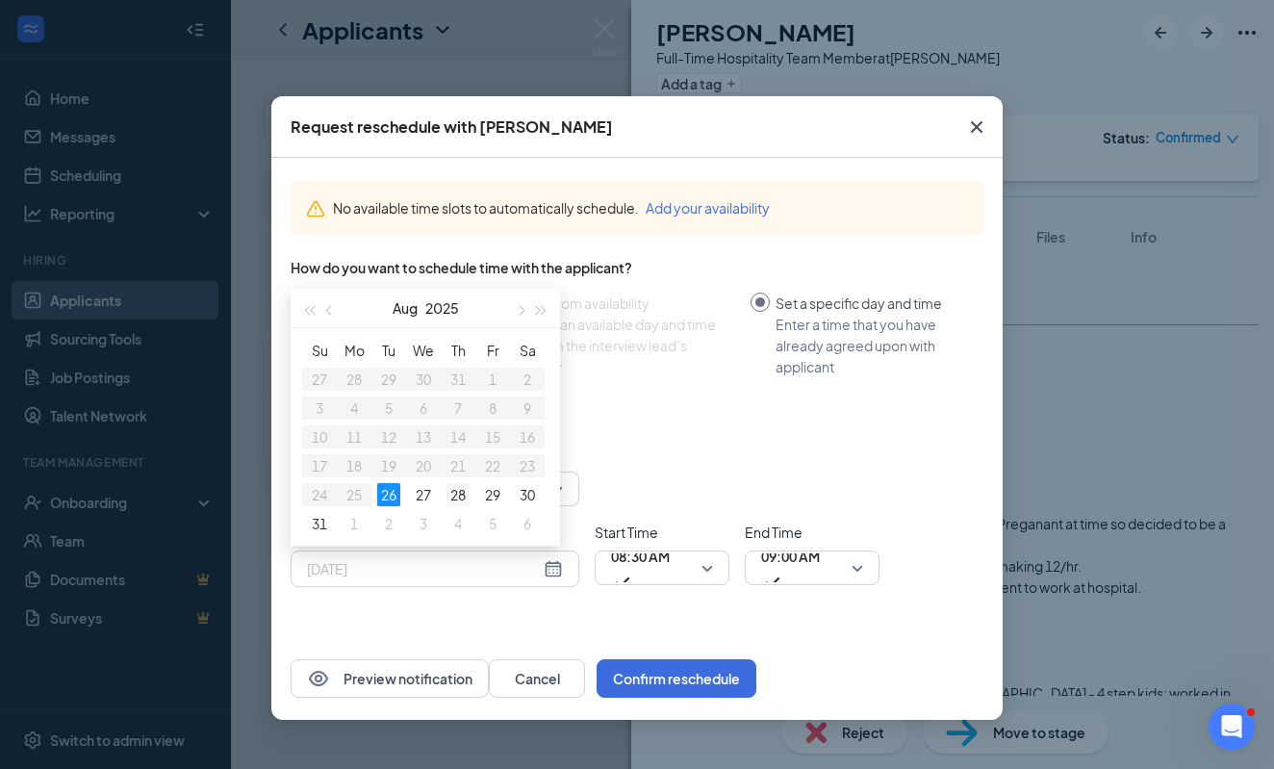
type input "[DATE]"
click at [446, 498] on td "28" at bounding box center [458, 494] width 35 height 29
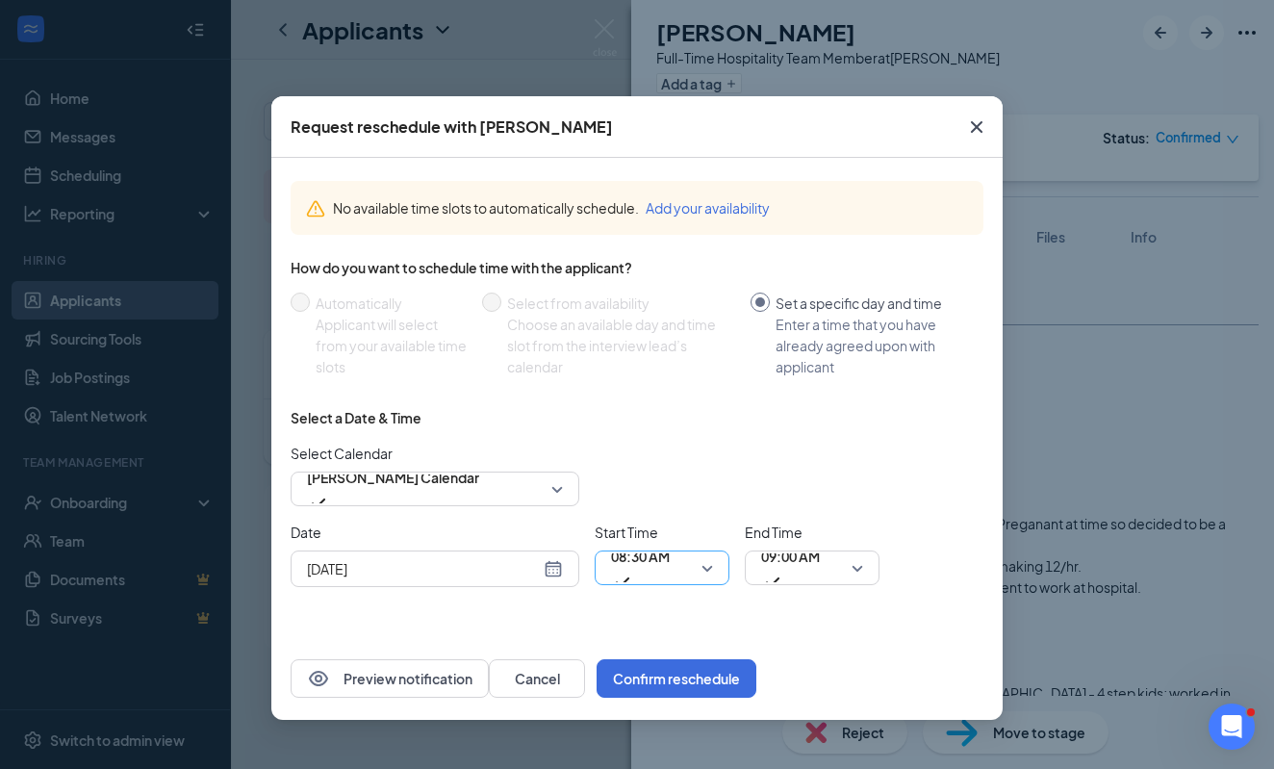
click at [632, 565] on span "08:30 AM" at bounding box center [640, 556] width 59 height 29
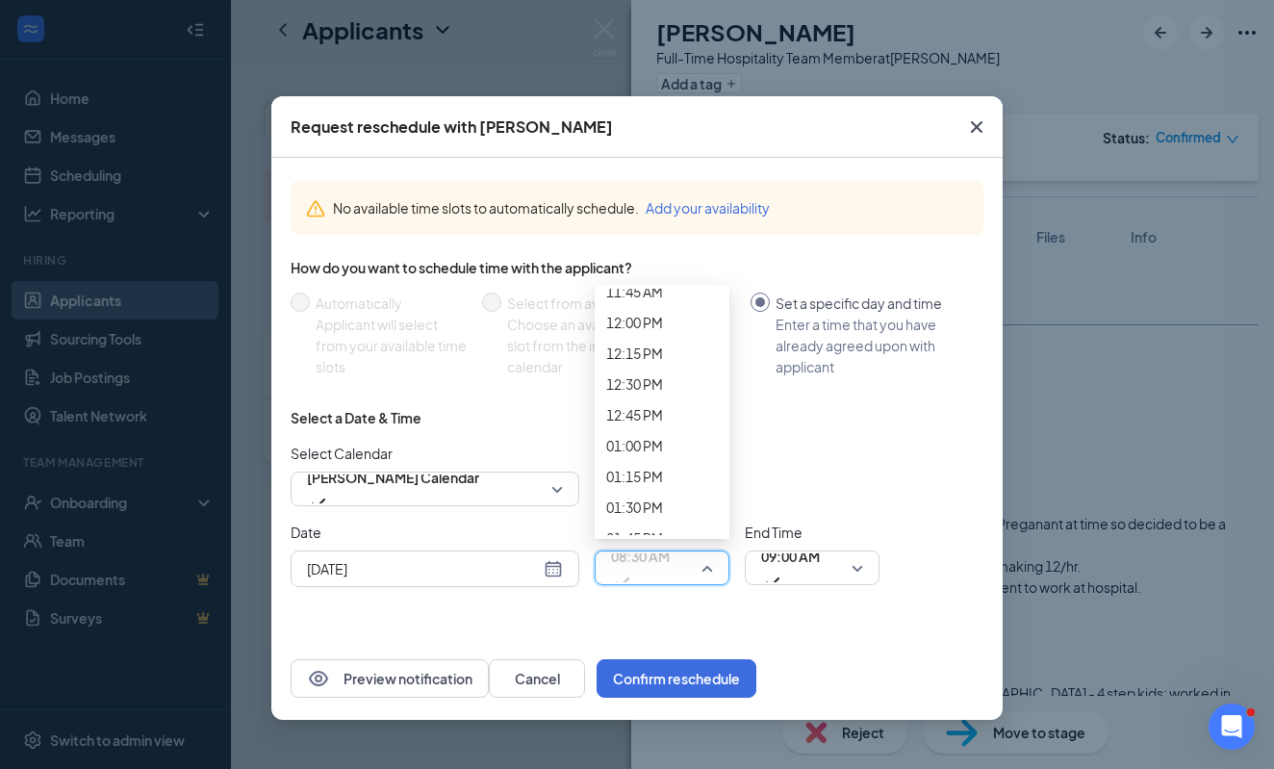
scroll to position [1486, 0]
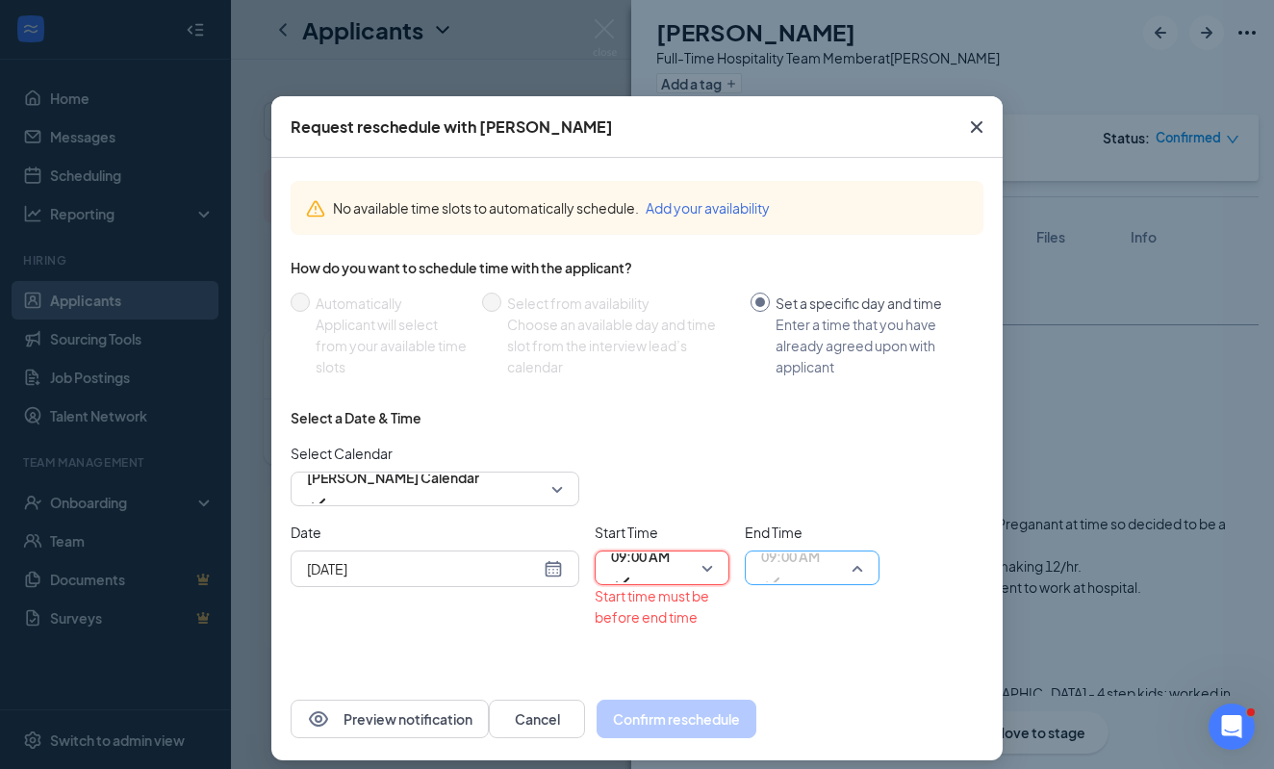
click at [820, 564] on span "09:00 AM" at bounding box center [790, 568] width 59 height 52
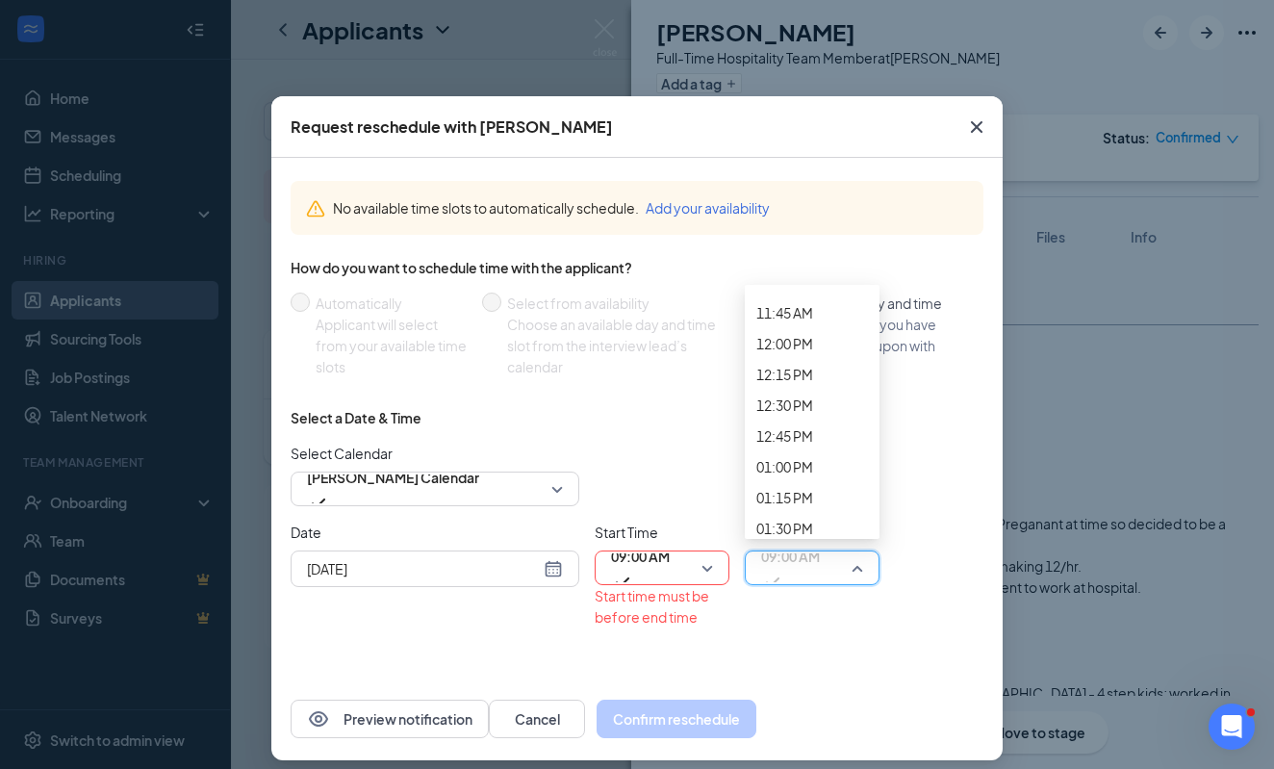
scroll to position [1463, 0]
click at [803, 14] on span "09:15 AM" at bounding box center [784, 3] width 57 height 21
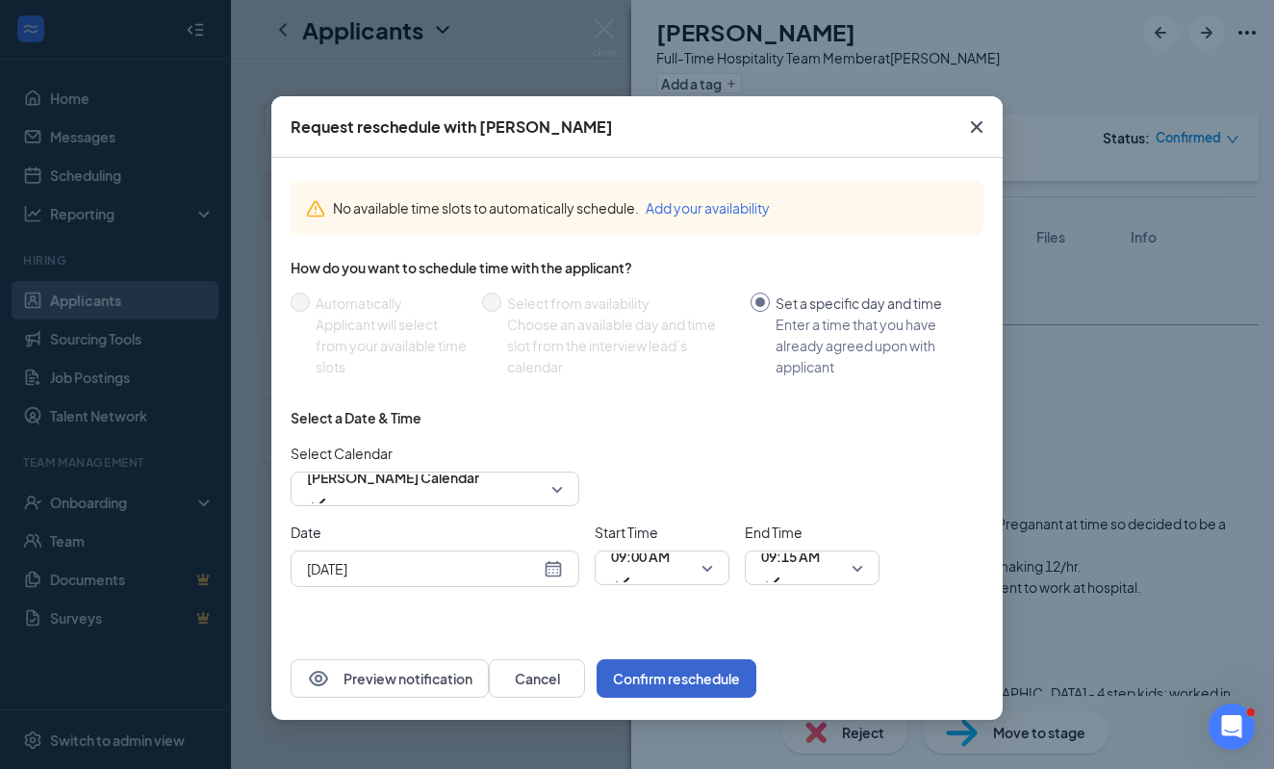
click at [756, 672] on button "Confirm reschedule" at bounding box center [677, 678] width 160 height 38
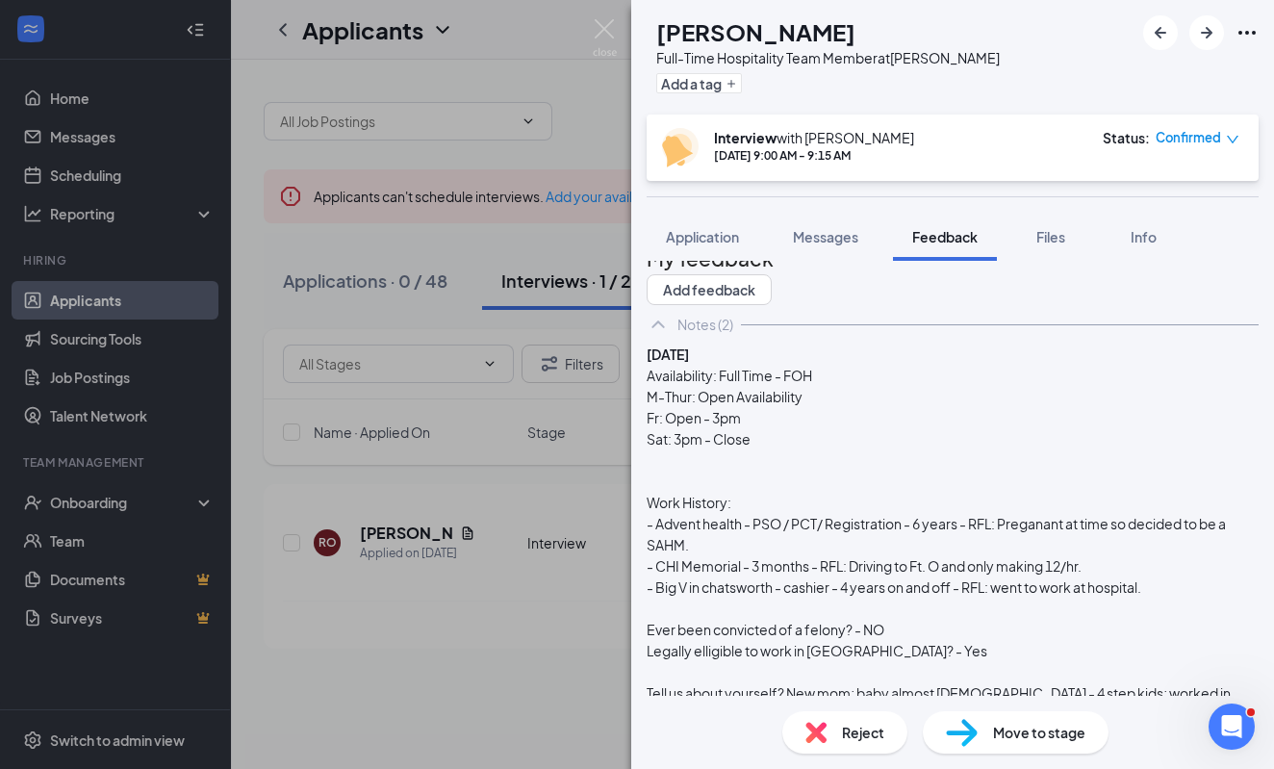
click at [362, 591] on div "RO [PERSON_NAME] Full-Time Hospitality Team Member at [PERSON_NAME] Add a tag I…" at bounding box center [637, 384] width 1274 height 769
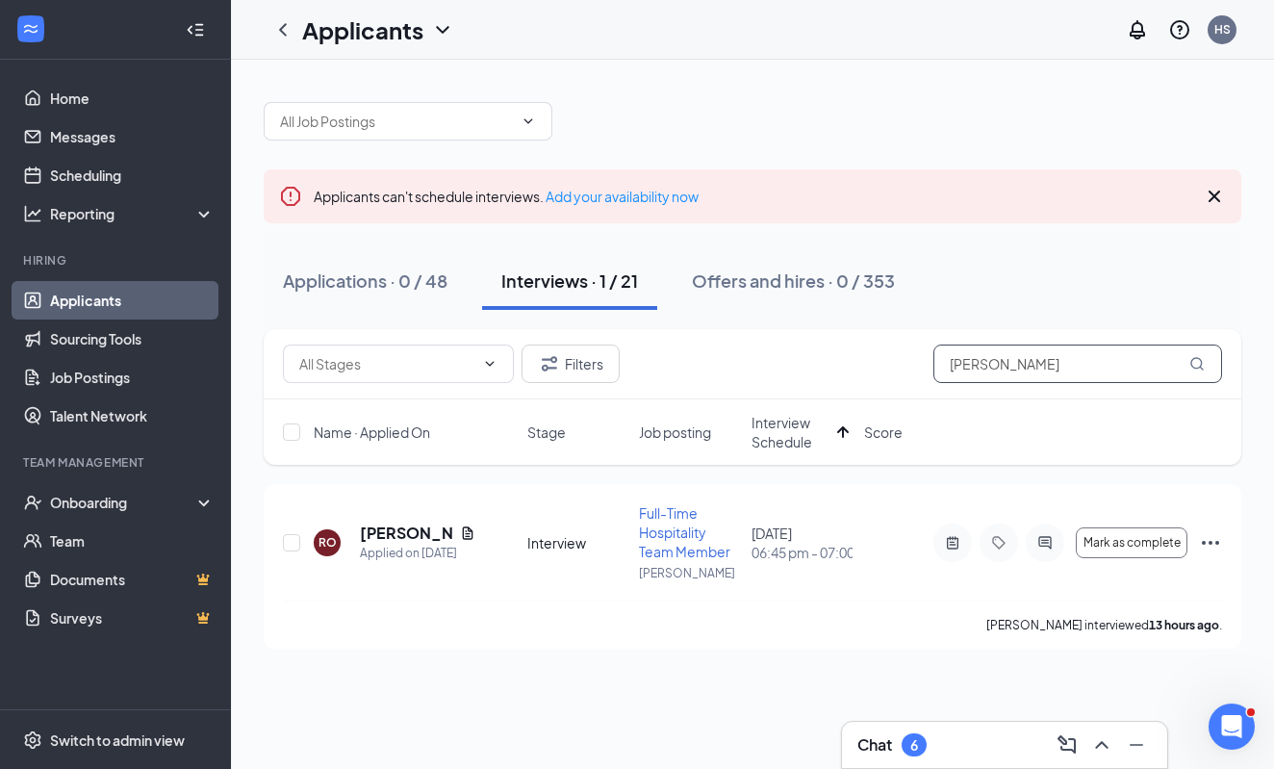
drag, startPoint x: 1014, startPoint y: 364, endPoint x: 916, endPoint y: 337, distance: 101.8
click at [916, 337] on div "Filters [PERSON_NAME]" at bounding box center [753, 364] width 978 height 70
